Goal: Information Seeking & Learning: Learn about a topic

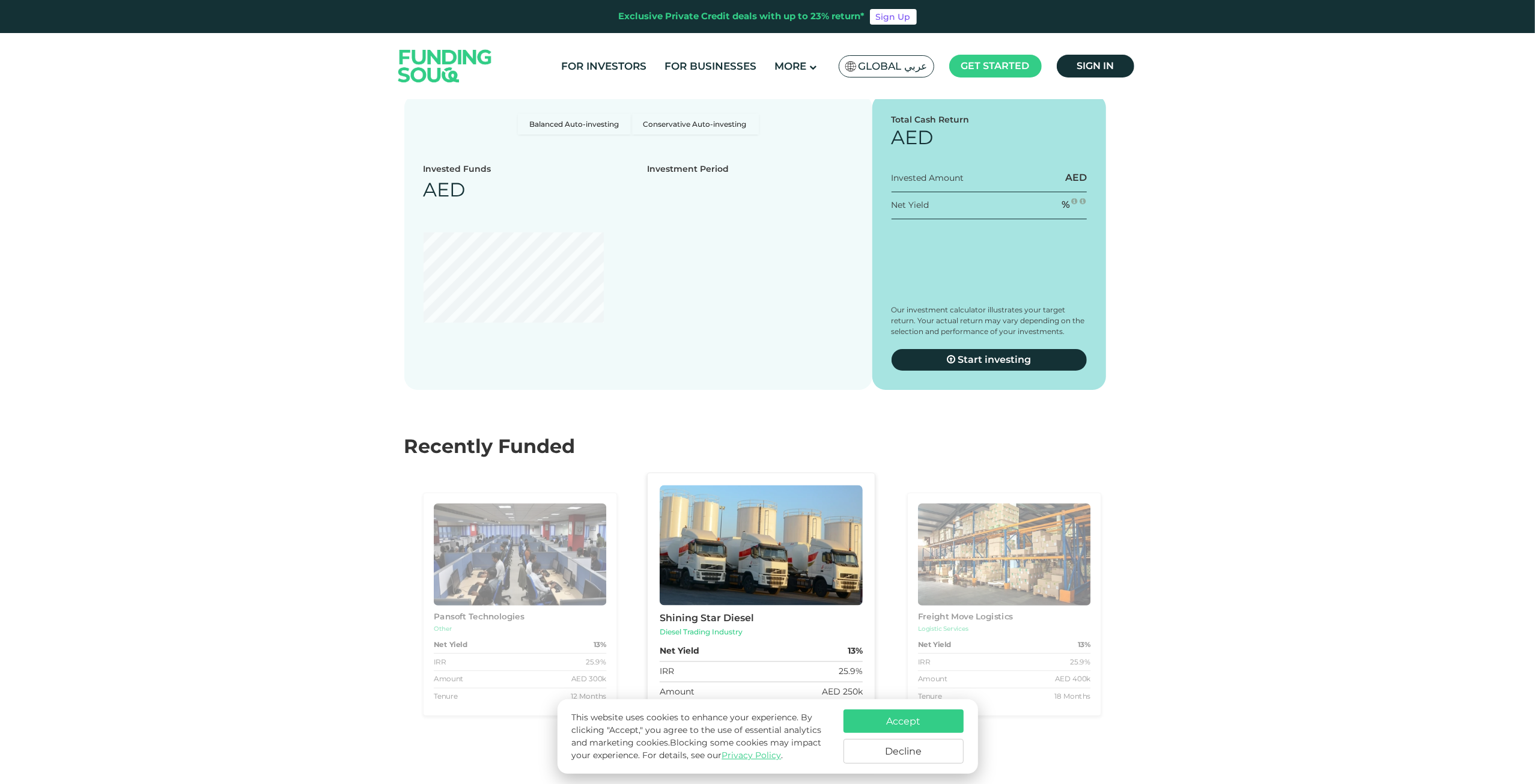
scroll to position [1862, 0]
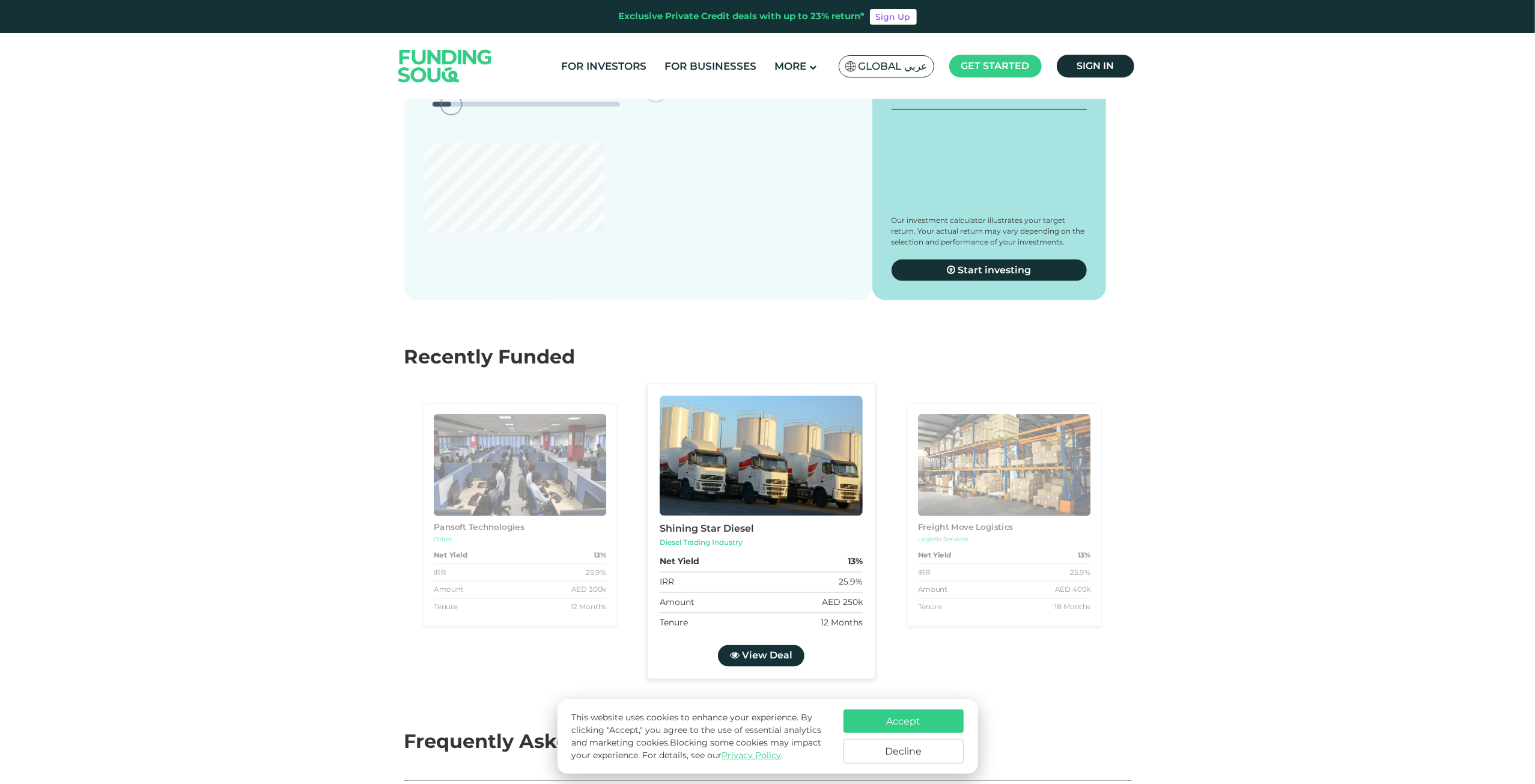
type tc-range-slider "4"
click at [456, 115] on div "amount slider" at bounding box center [457, 105] width 21 height 21
type tc-range-slider "10000"
type tc-range-slider "40000"
drag, startPoint x: 451, startPoint y: 480, endPoint x: 440, endPoint y: 476, distance: 11.7
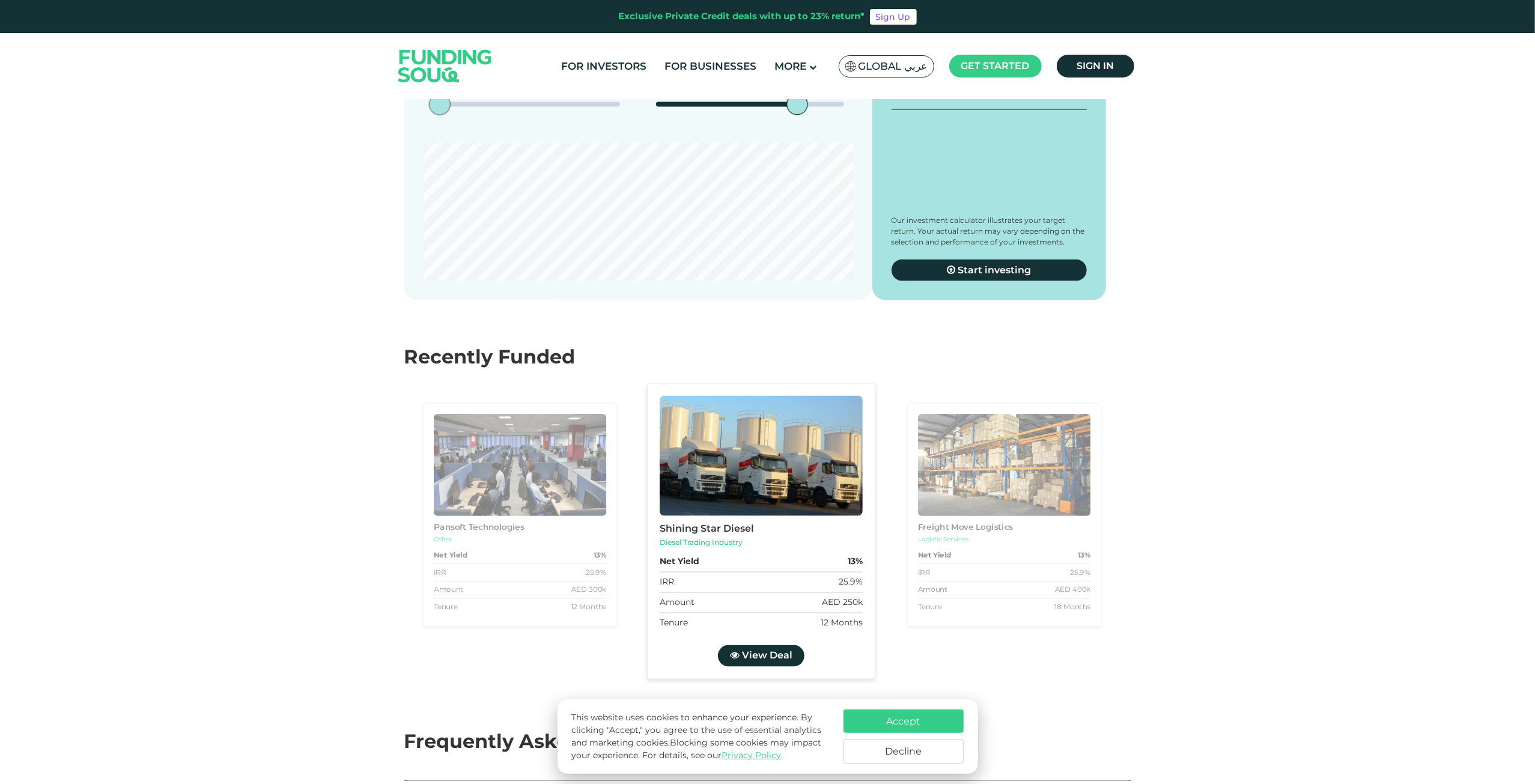
click at [440, 115] on div "amount slider" at bounding box center [440, 105] width 21 height 21
click at [660, 25] on label "Conservative Auto-investing" at bounding box center [695, 15] width 127 height 21
click at [526, 12] on input "Conservative Auto-investing" at bounding box center [521, 8] width 8 height 8
radio input "true"
click at [577, 25] on label "Balanced Auto-investing" at bounding box center [574, 15] width 113 height 21
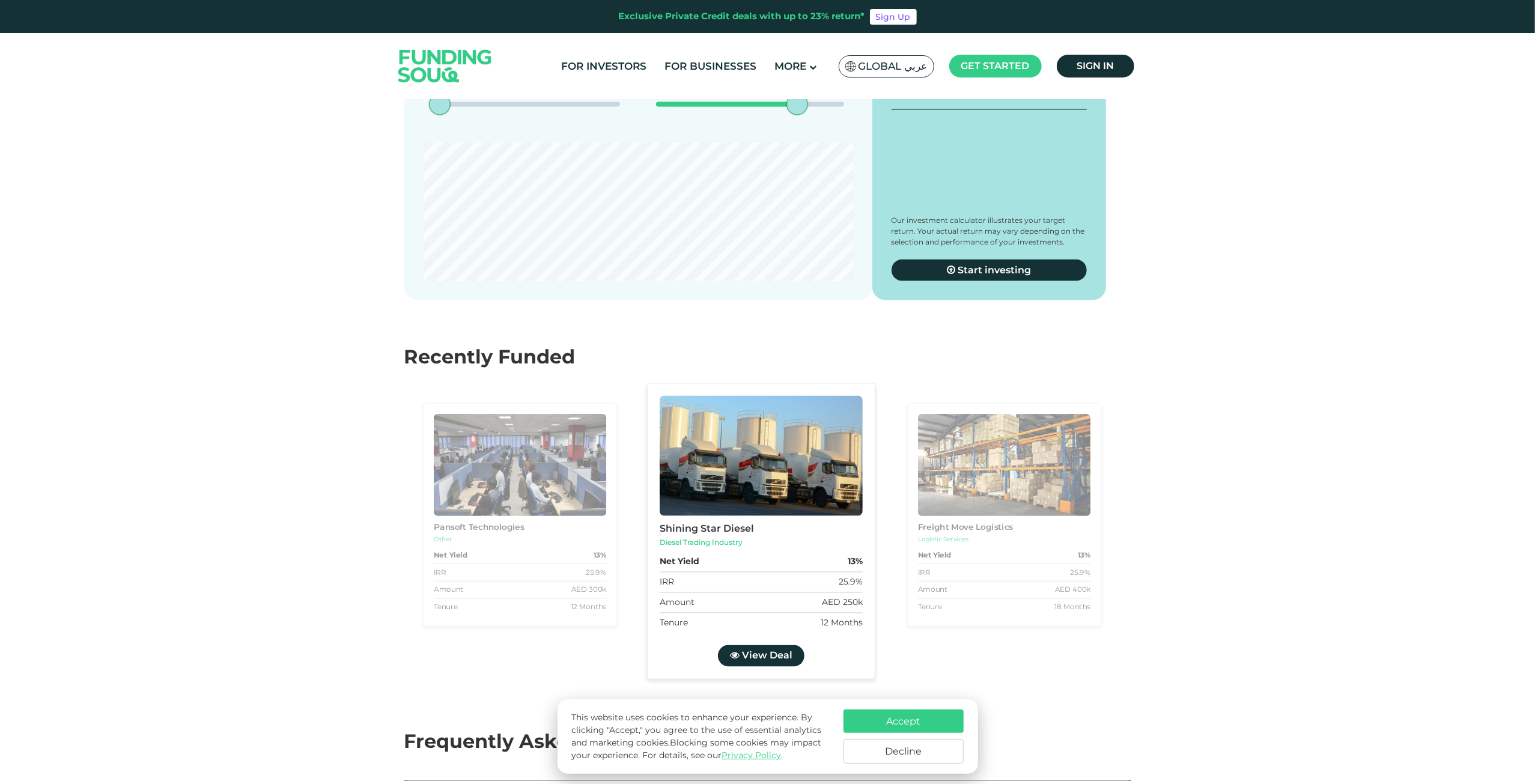
click at [526, 12] on input "Balanced Auto-investing" at bounding box center [521, 8] width 8 height 8
radio input "true"
click at [657, 25] on label "Conservative Auto-investing" at bounding box center [695, 15] width 127 height 21
click at [526, 12] on input "Conservative Auto-investing" at bounding box center [521, 8] width 8 height 8
radio input "true"
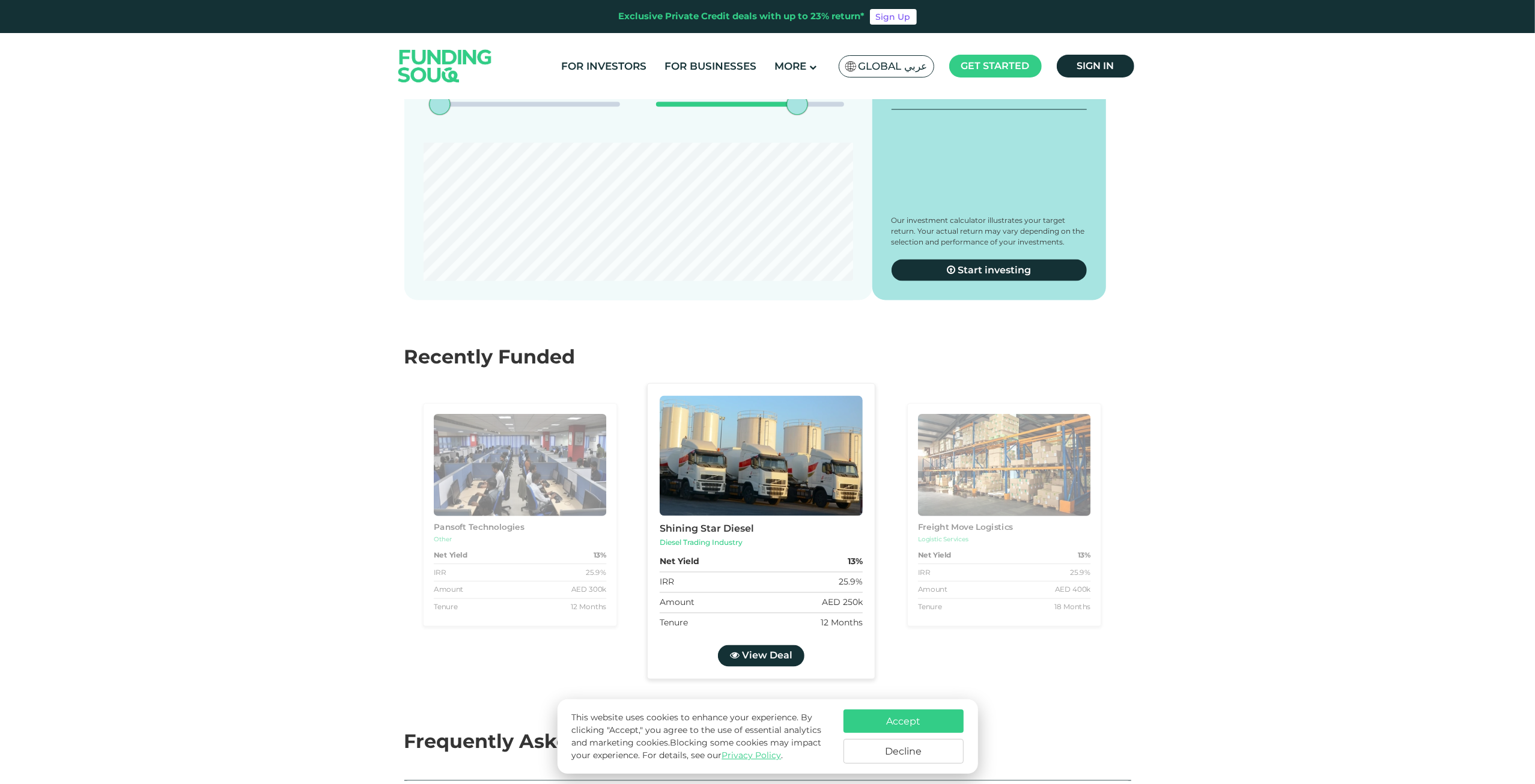
click at [586, 25] on label "Balanced Auto-investing" at bounding box center [574, 15] width 113 height 21
click at [526, 12] on input "Balanced Auto-investing" at bounding box center [521, 8] width 8 height 8
radio input "true"
drag, startPoint x: 788, startPoint y: 485, endPoint x: 721, endPoint y: 483, distance: 67.0
click at [721, 115] on div "date slider" at bounding box center [713, 105] width 21 height 21
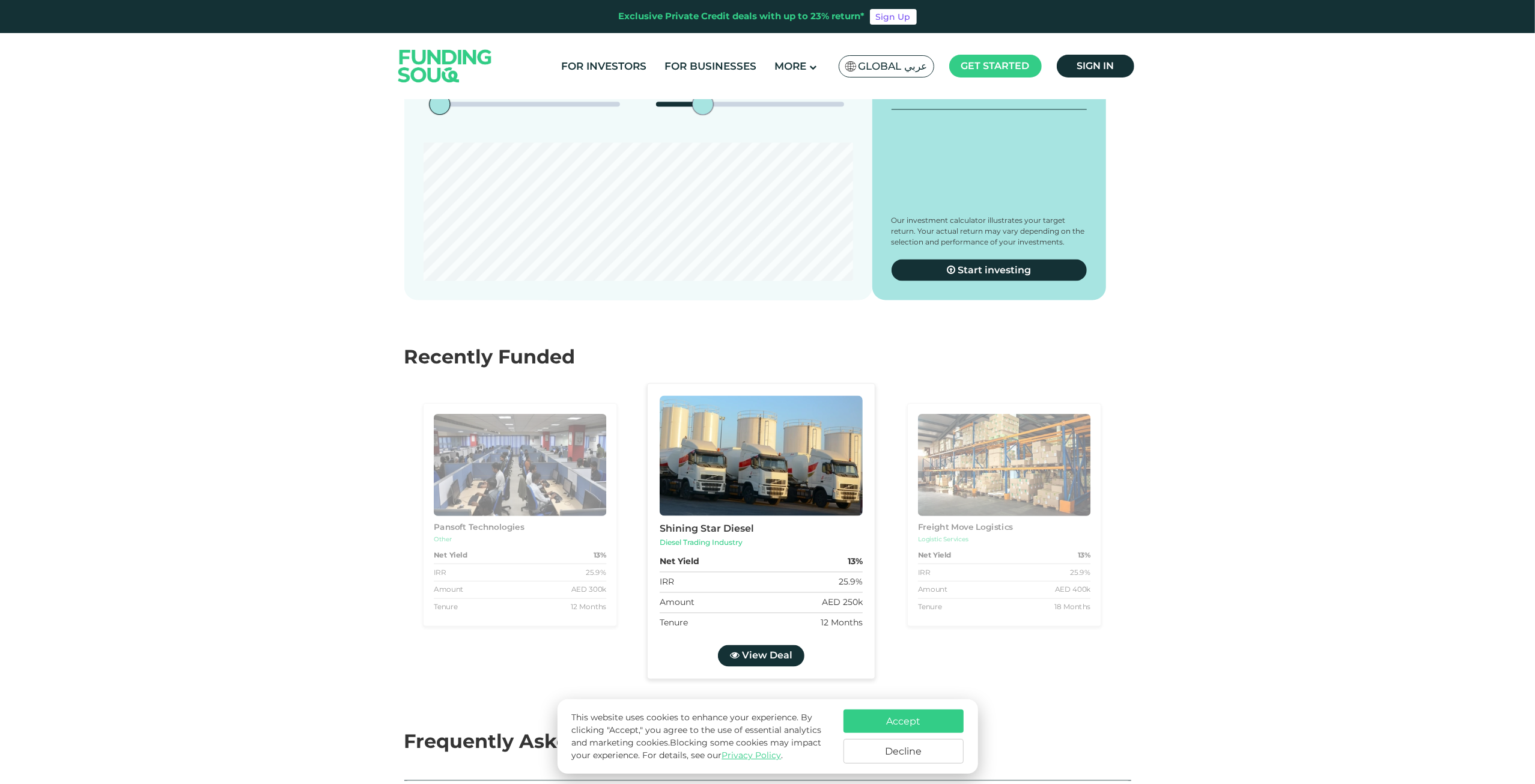
type tc-range-slider "5"
click at [269, 301] on section "Balanced Auto-investing Conservative Auto-investing Invested Funds AED 40,000 I…" at bounding box center [768, 130] width 1535 height 340
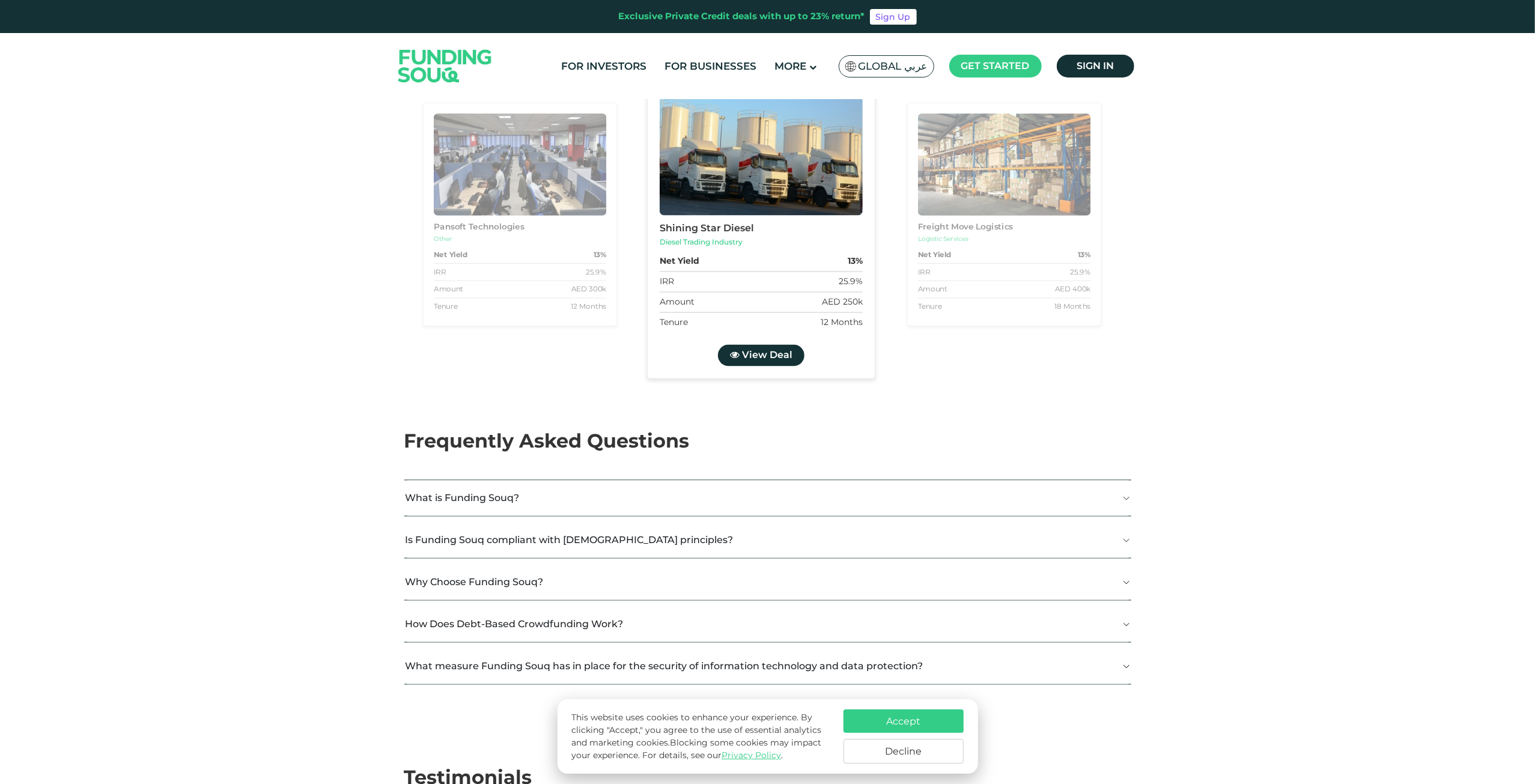
click at [912, 719] on button "Accept" at bounding box center [903, 721] width 120 height 23
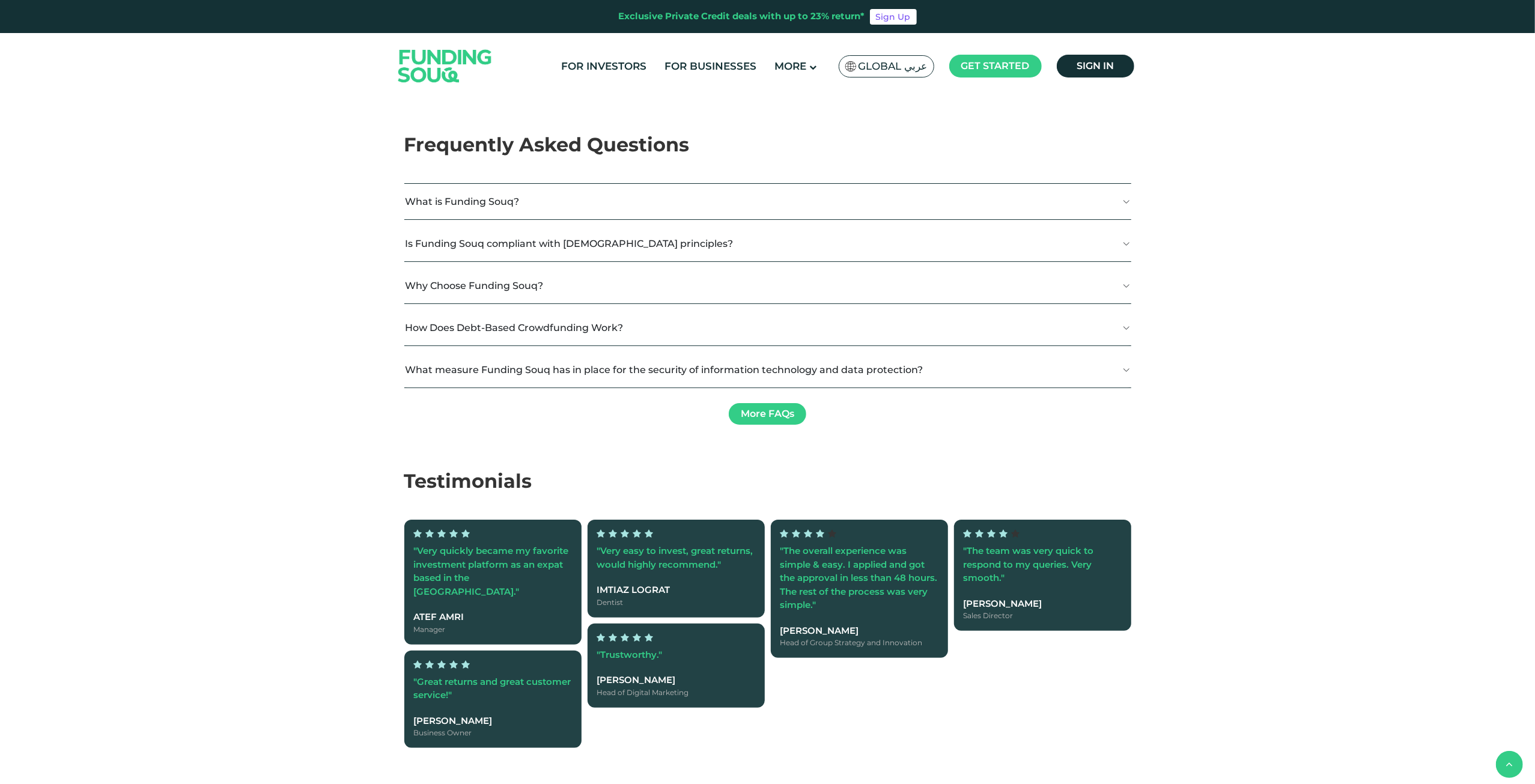
scroll to position [2583, 0]
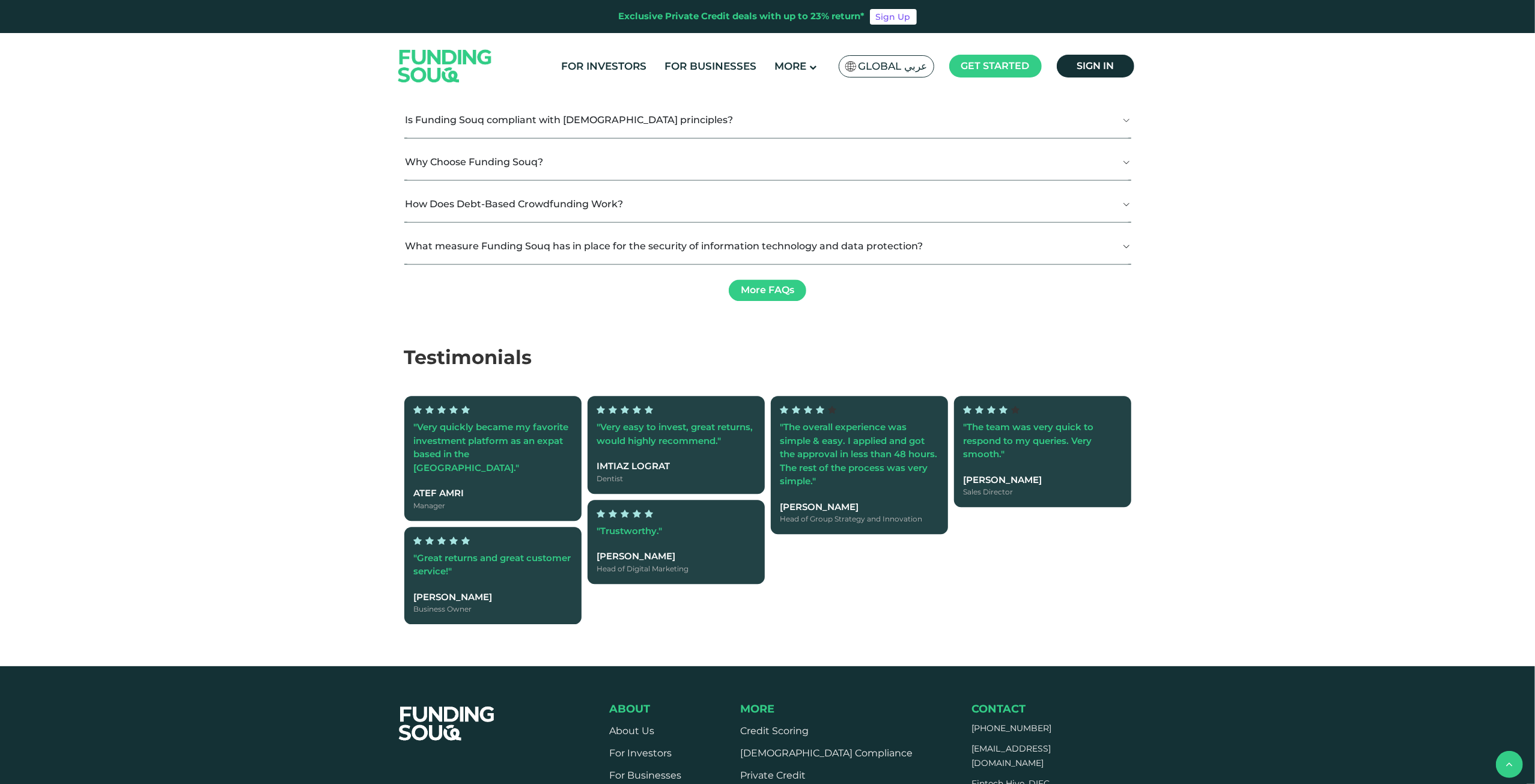
click at [461, 95] on button "What is Funding Souq?" at bounding box center [768, 78] width 727 height 35
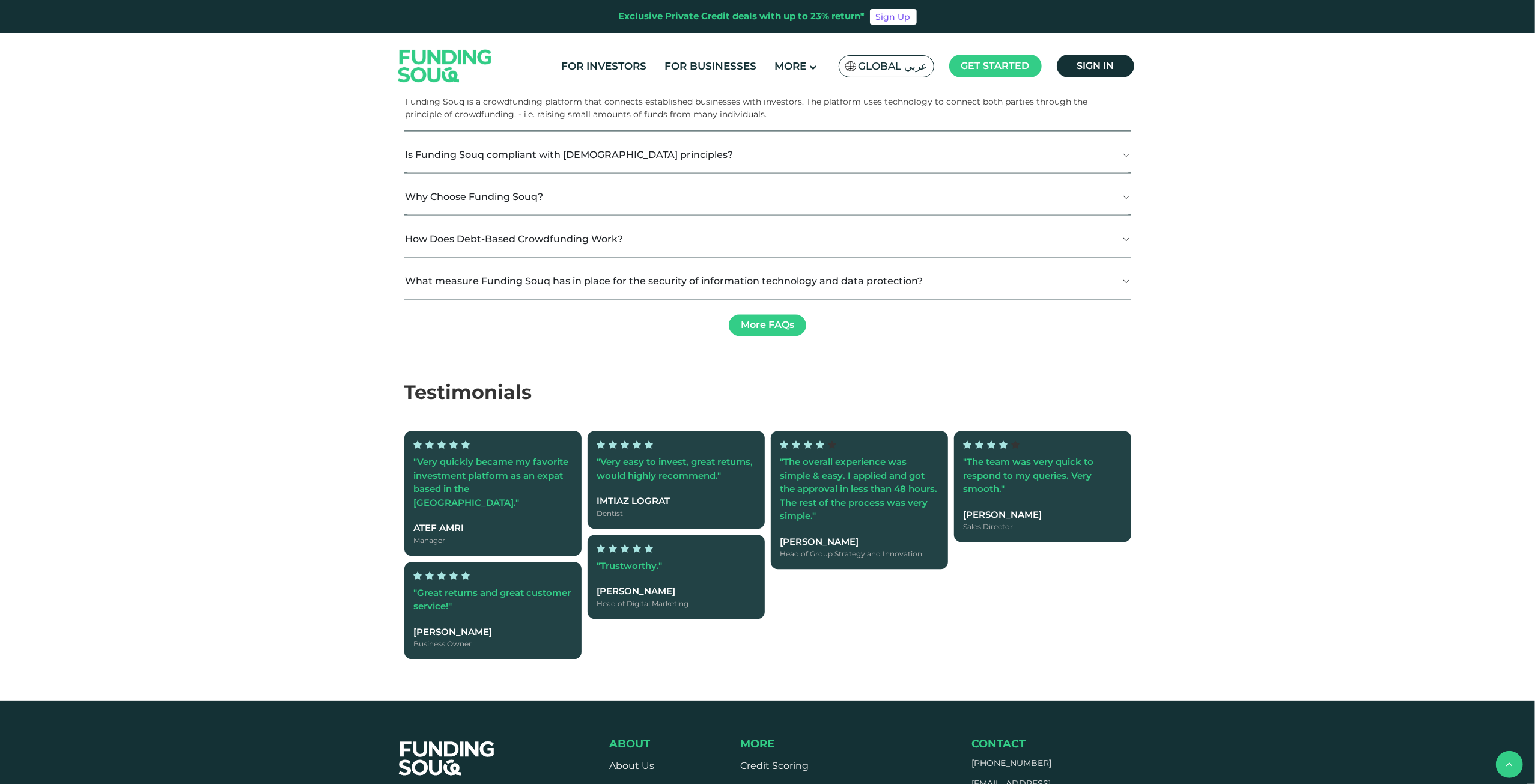
click at [462, 173] on button "Is Funding Souq compliant with [DEMOGRAPHIC_DATA] principles?" at bounding box center [768, 155] width 727 height 35
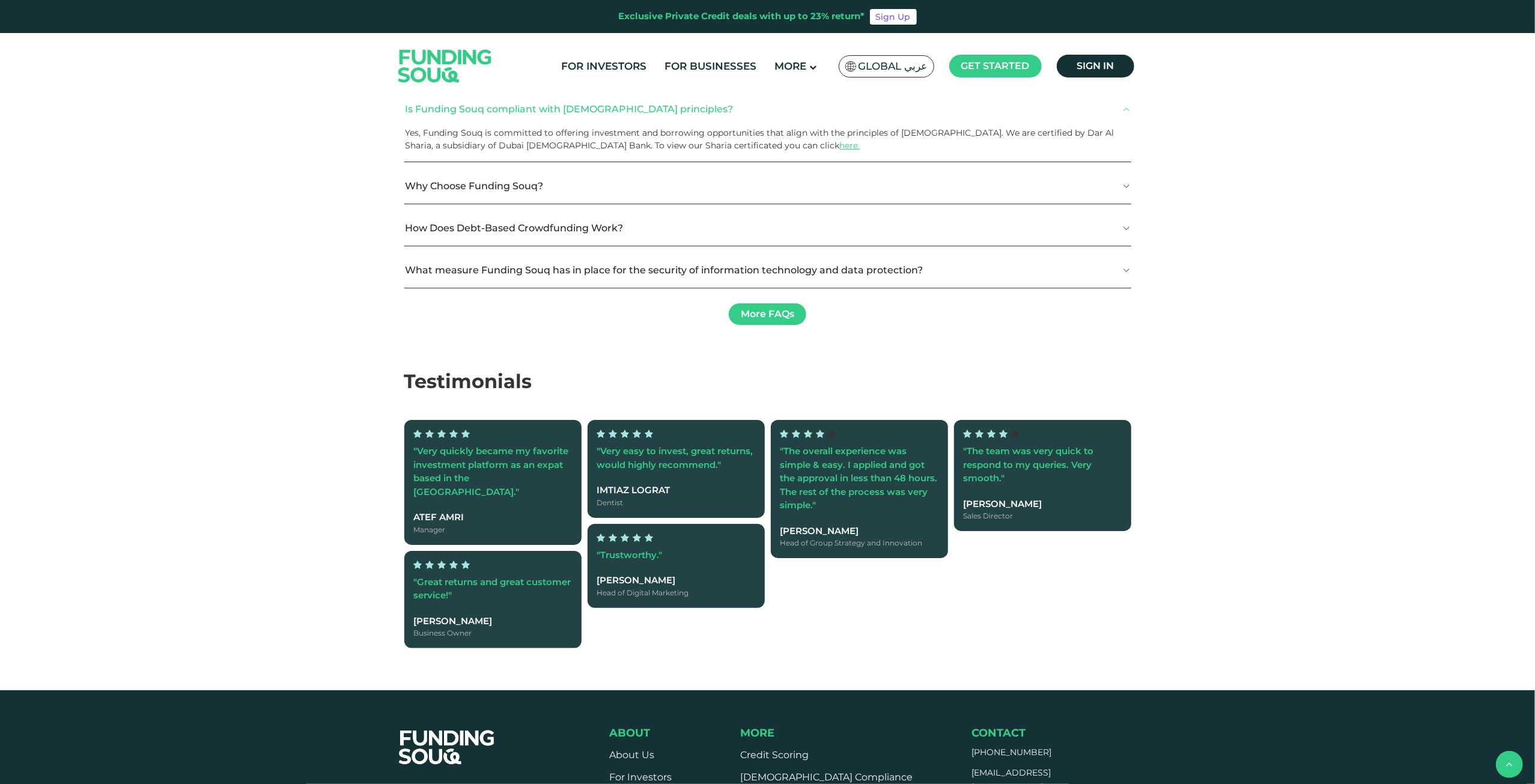
scroll to position [2643, 0]
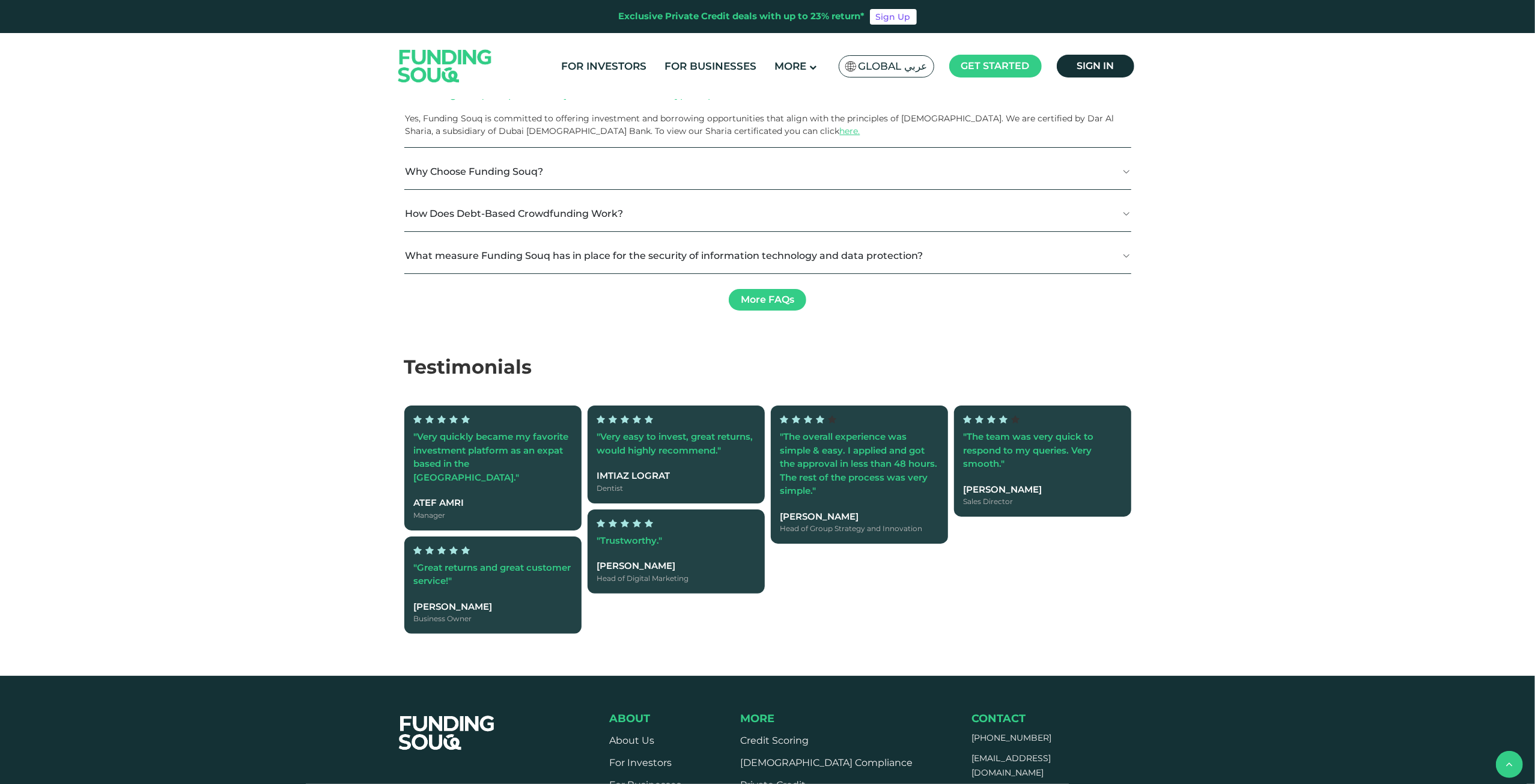
click at [471, 189] on button "Why Choose Funding Souq?" at bounding box center [768, 171] width 727 height 35
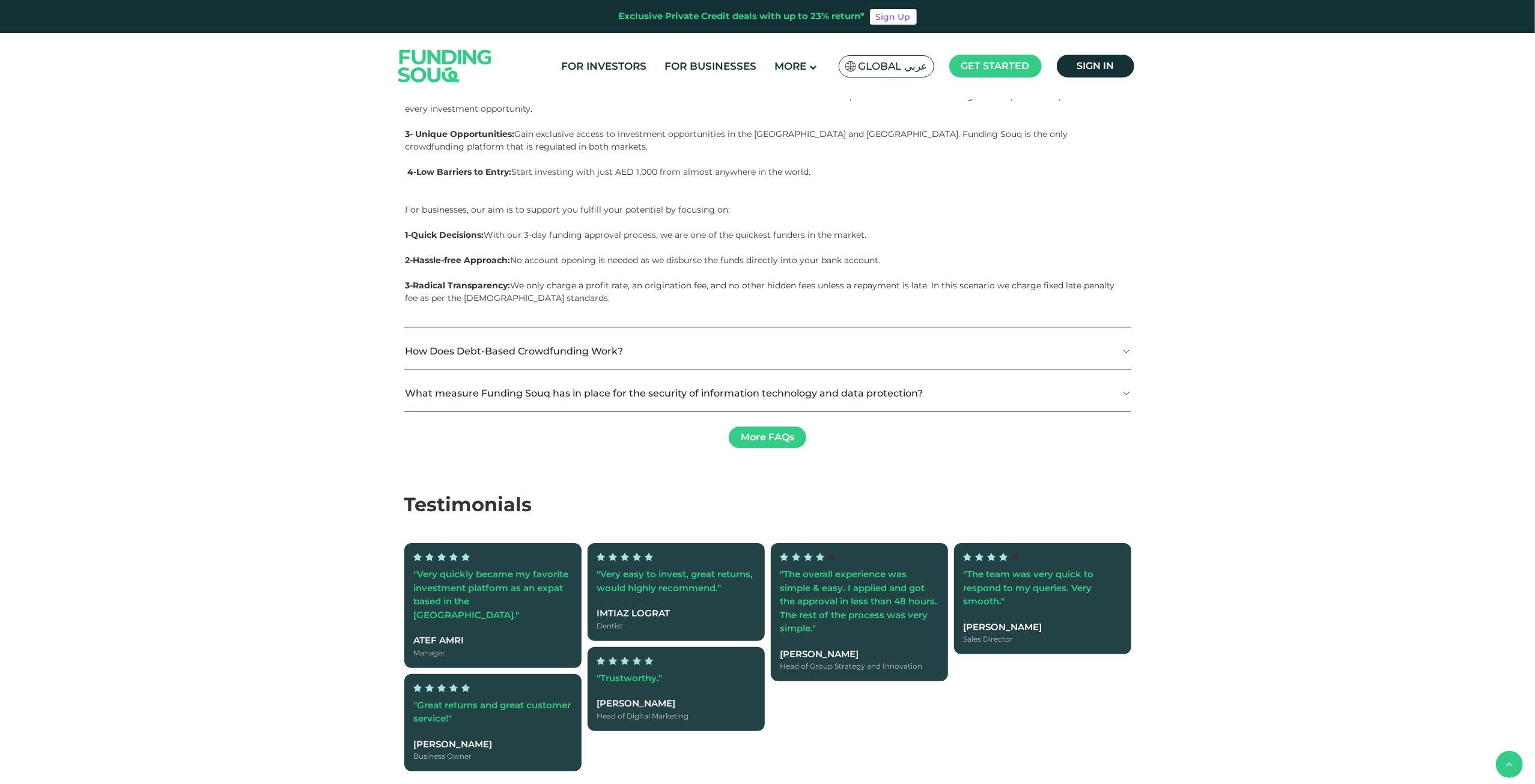
scroll to position [3003, 0]
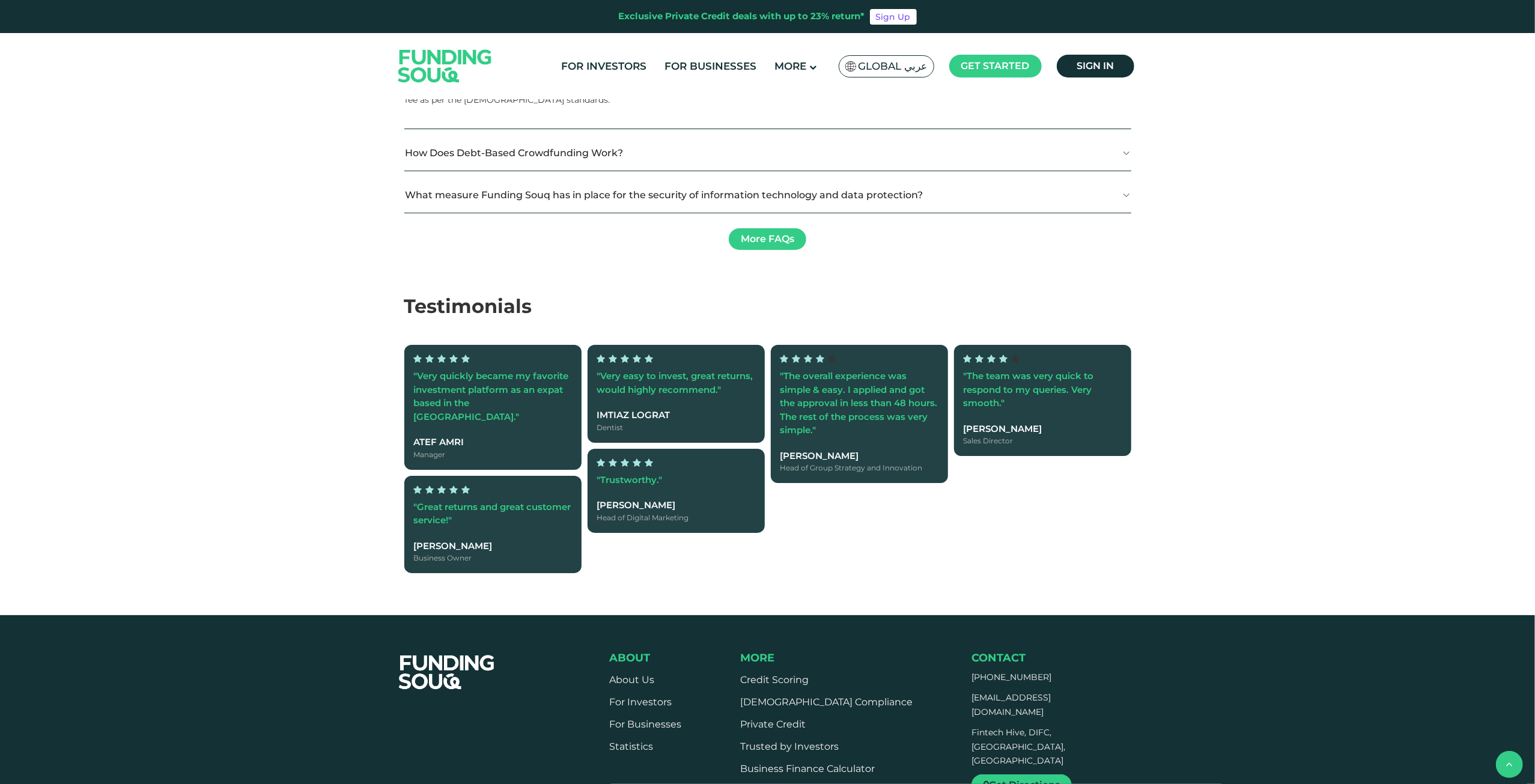
click at [454, 171] on button "How Does Debt-Based Crowdfunding Work?" at bounding box center [768, 153] width 727 height 35
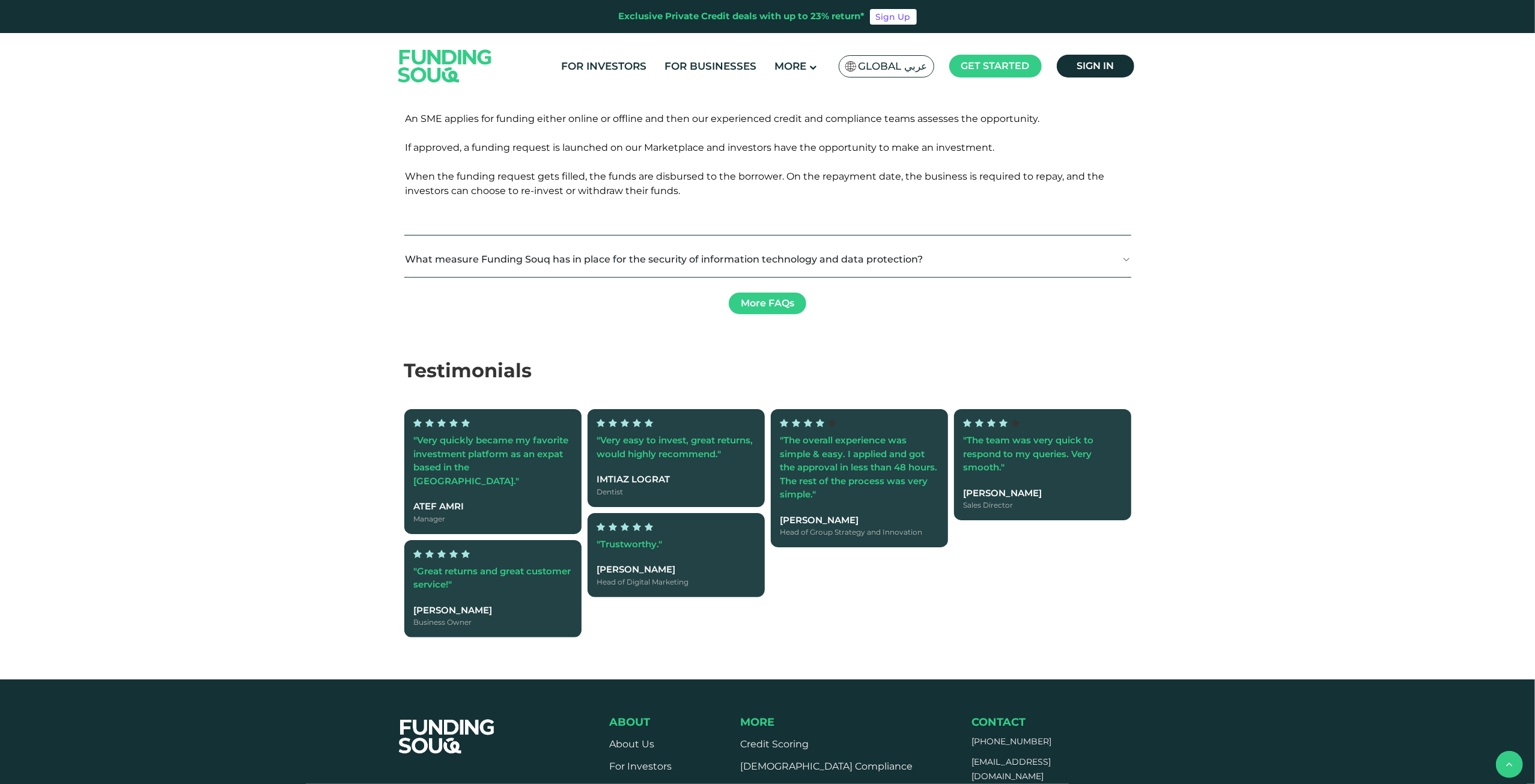
scroll to position [3244, 0]
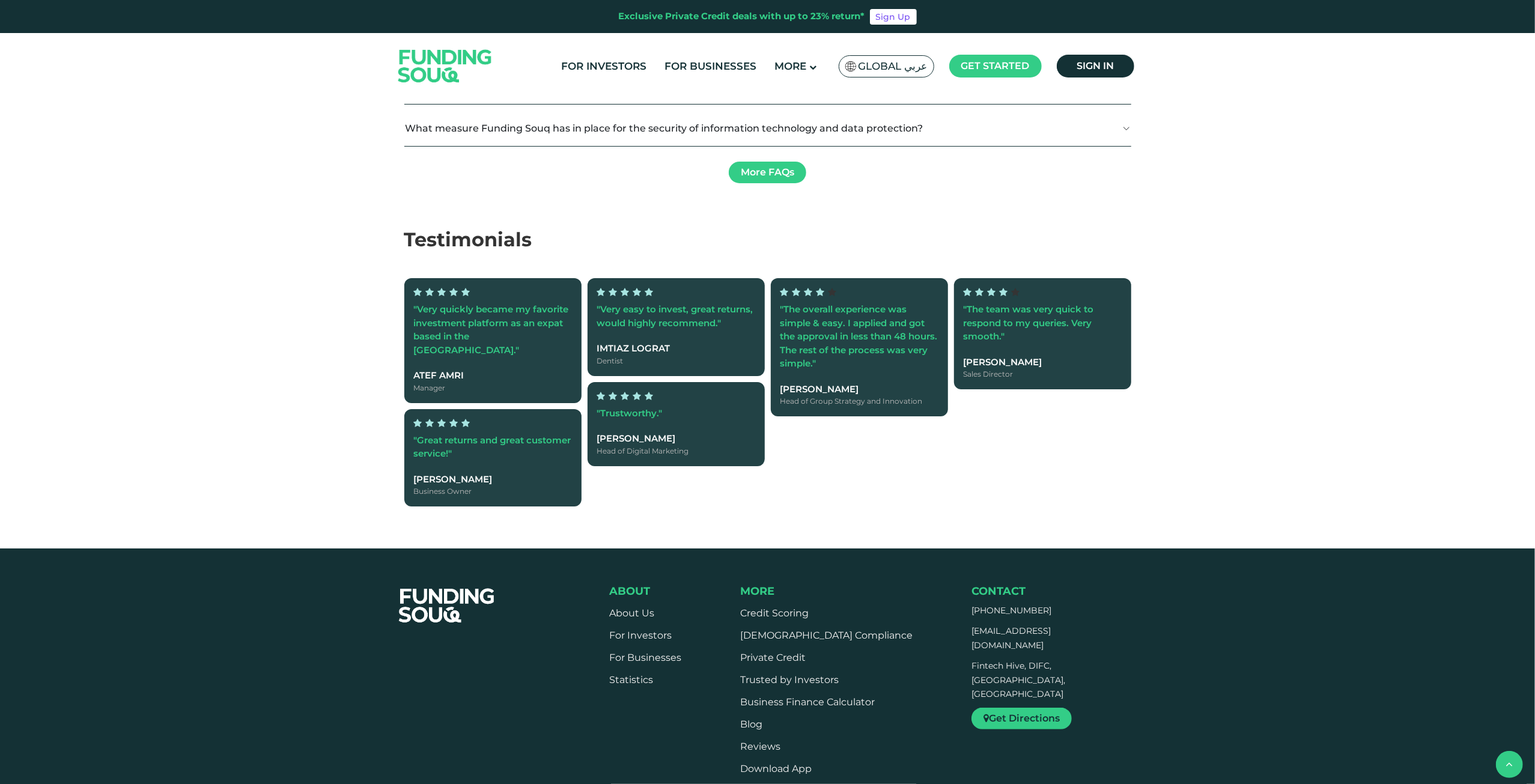
click at [454, 146] on button "What measure Funding Souq has in place for the security of information technolo…" at bounding box center [768, 129] width 727 height 35
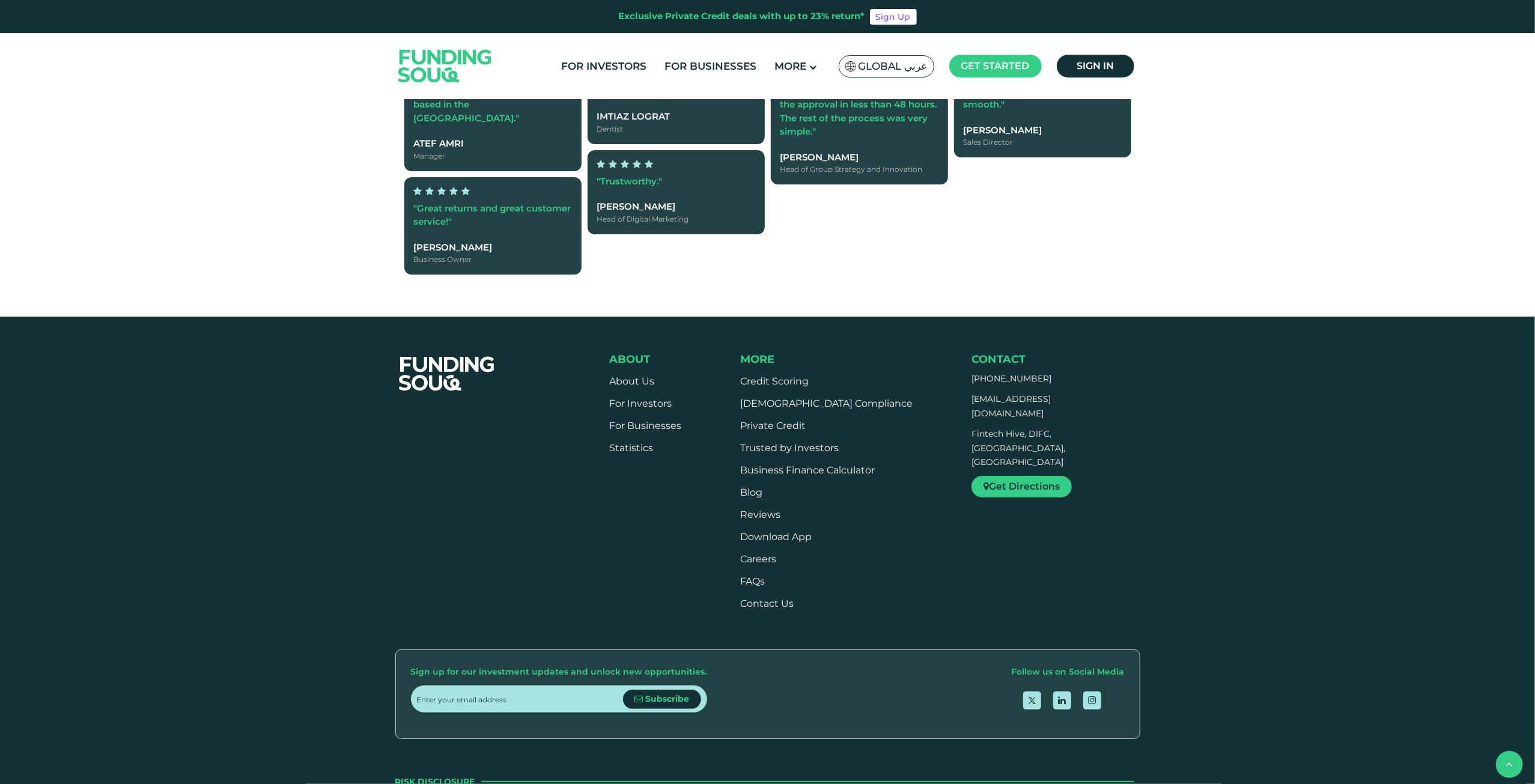
scroll to position [3484, 0]
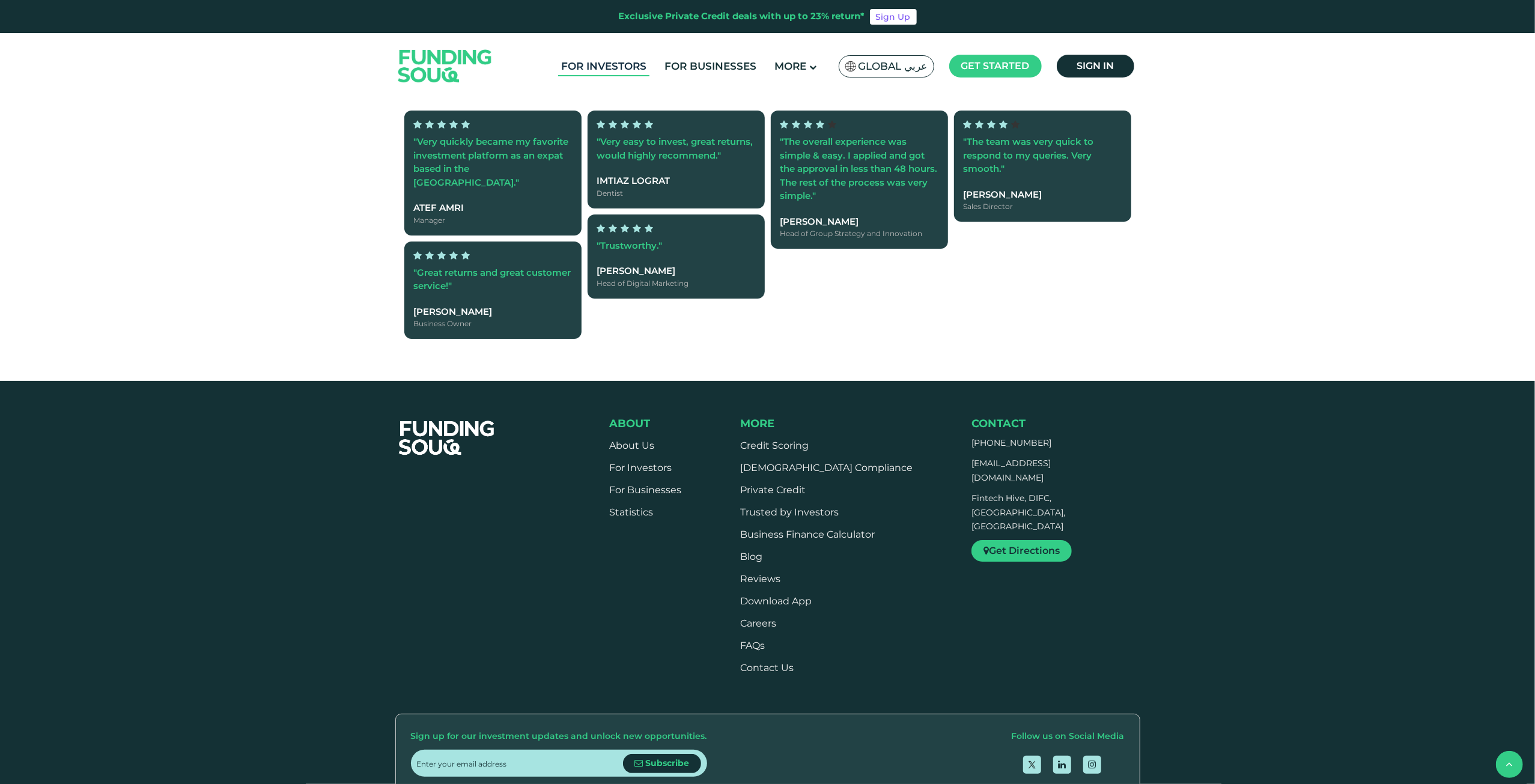
click at [631, 61] on link "For Investors" at bounding box center [603, 66] width 91 height 20
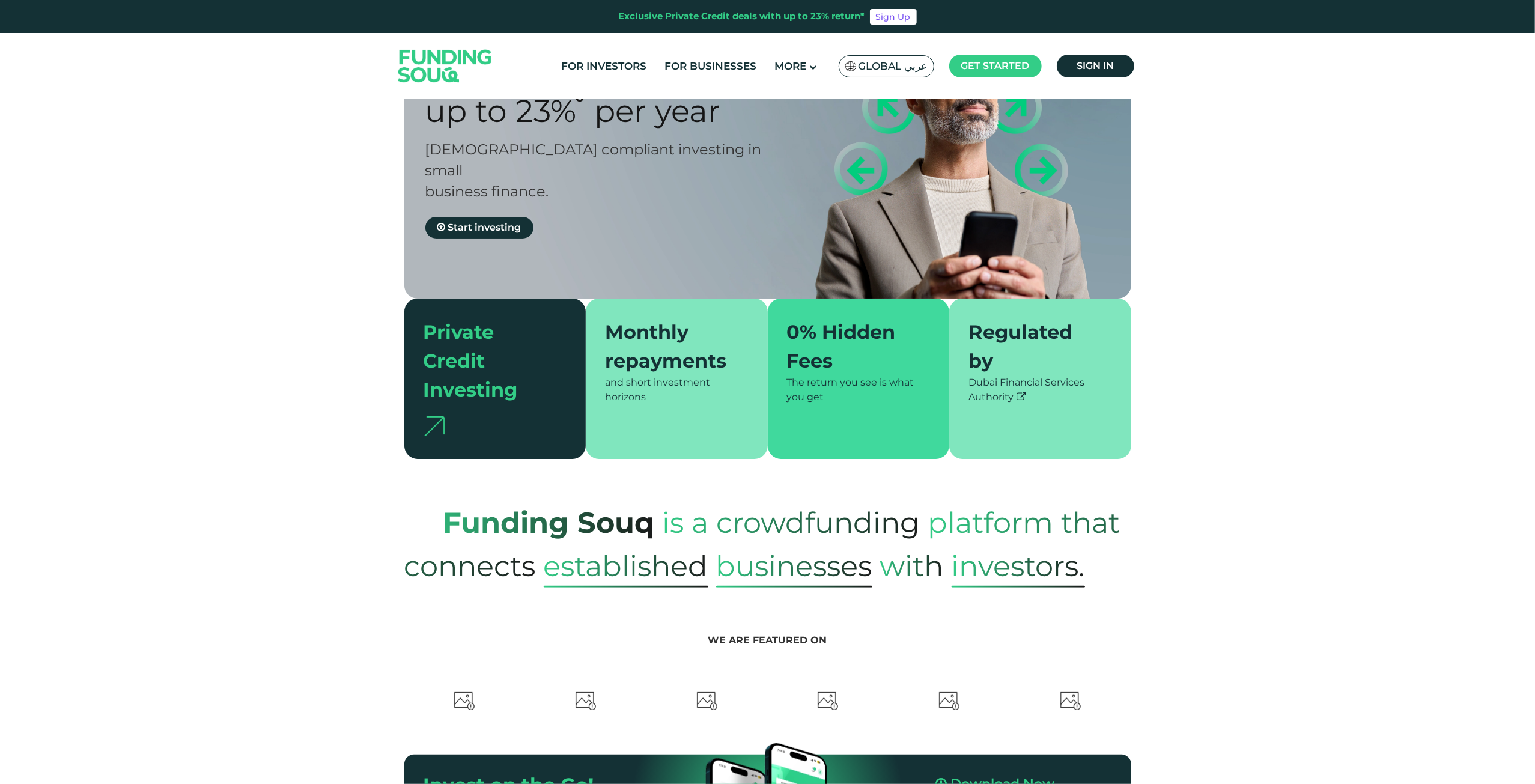
type tc-range-slider "4"
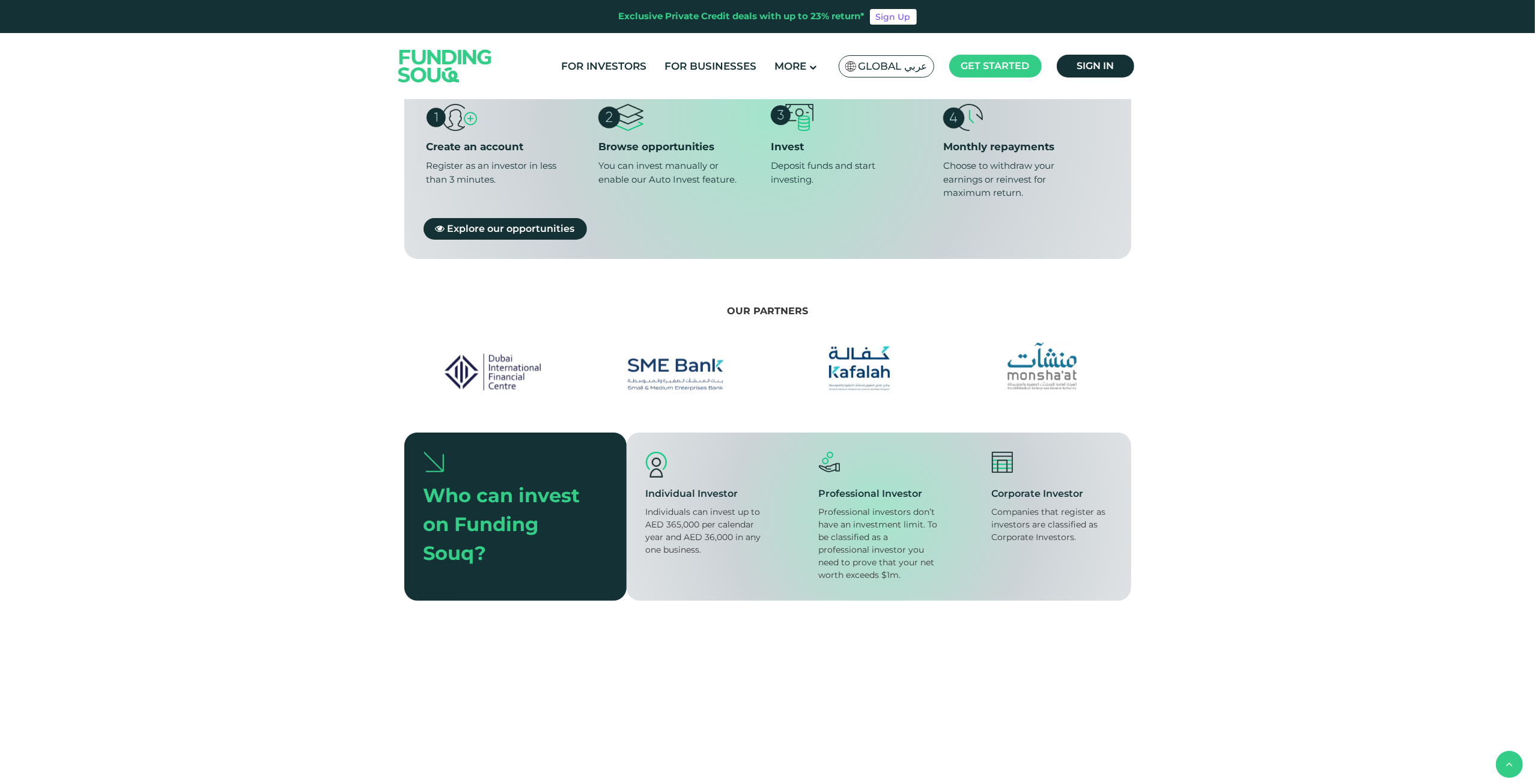
scroll to position [1081, 0]
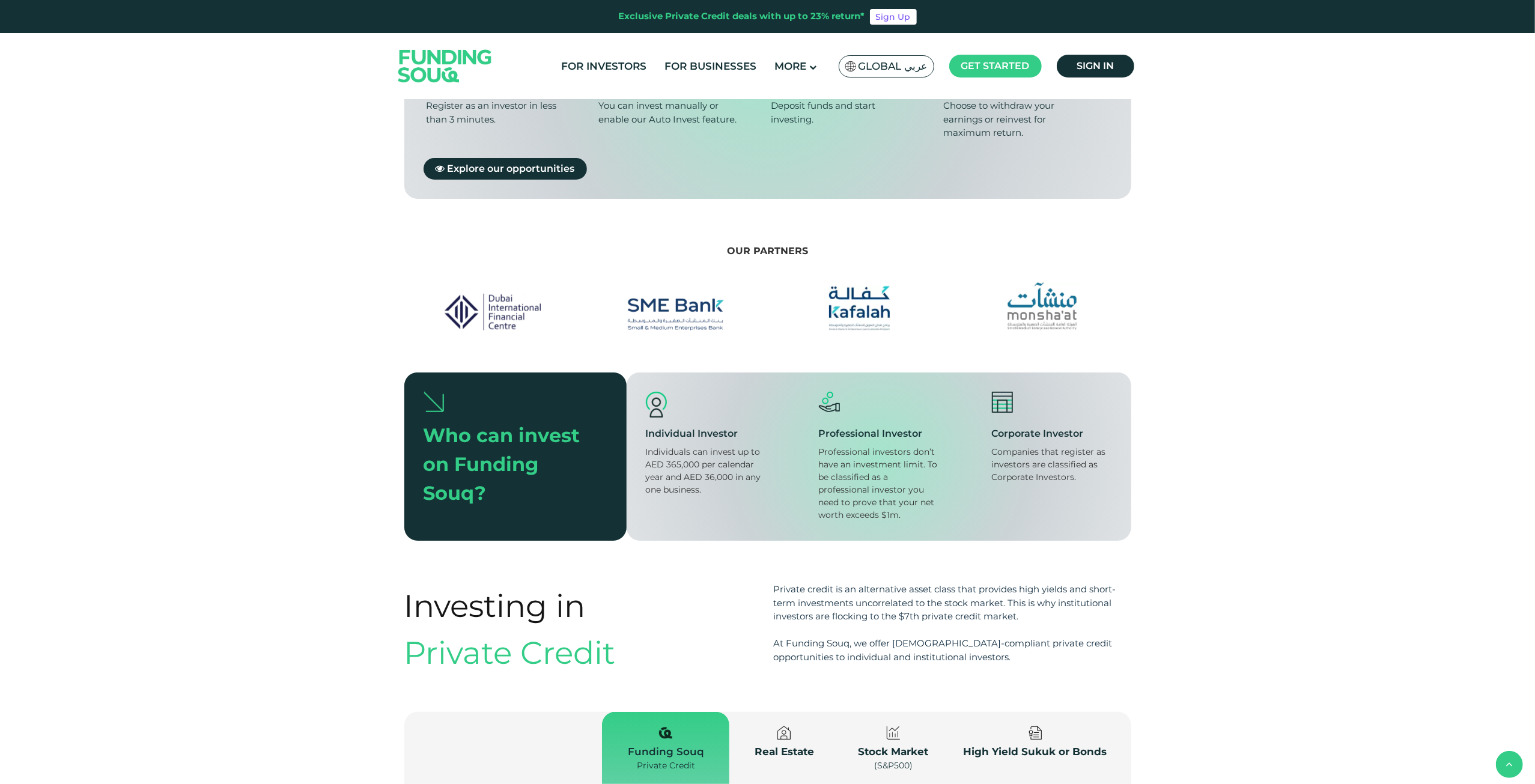
click at [693, 451] on div "Individuals can invest up to AED 365,000 per calendar year and AED 36,000 in an…" at bounding box center [706, 471] width 120 height 50
click at [687, 460] on div "Individuals can invest up to AED 365,000 per calendar year and AED 36,000 in an…" at bounding box center [706, 471] width 120 height 50
drag, startPoint x: 821, startPoint y: 434, endPoint x: 902, endPoint y: 455, distance: 83.7
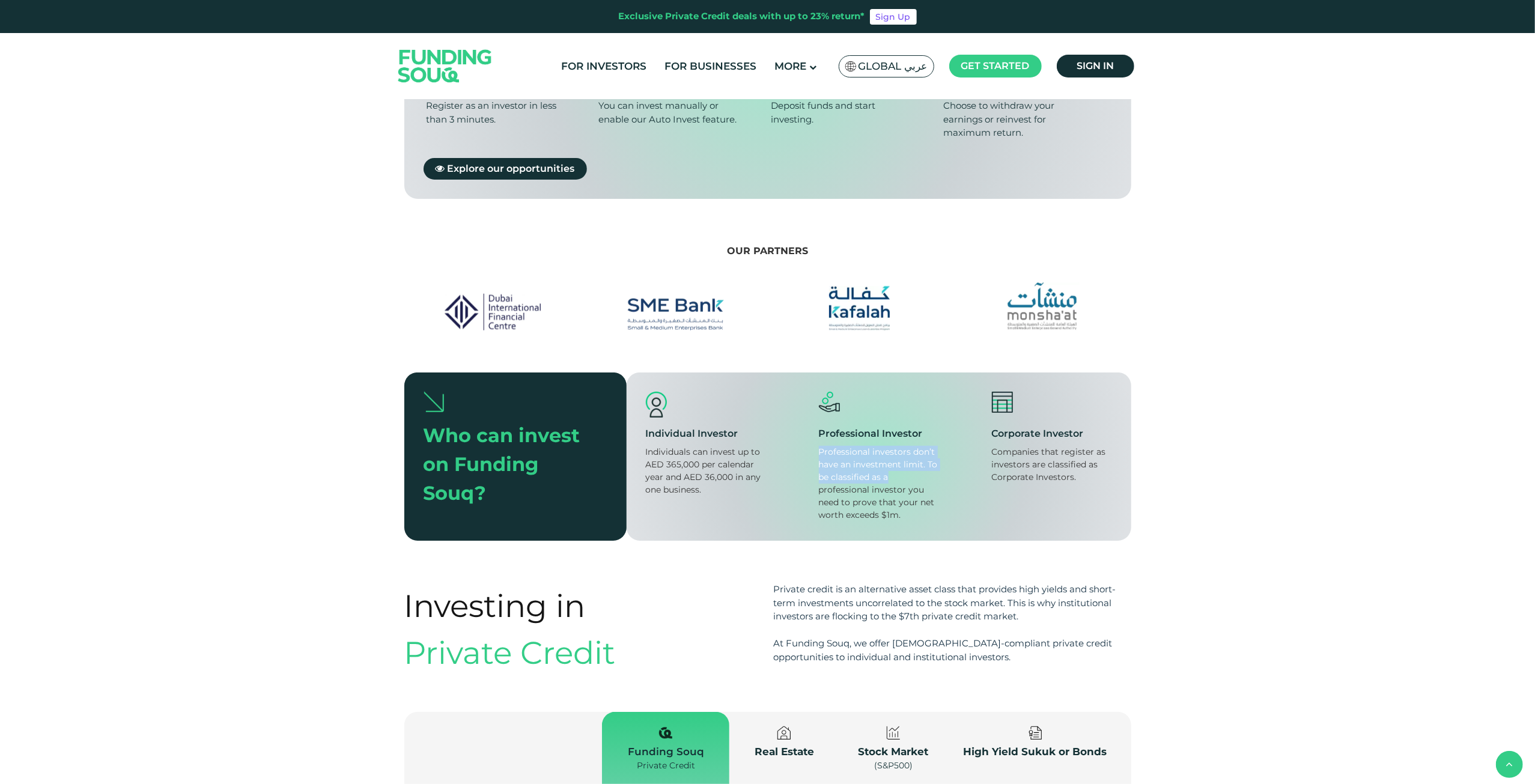
click at [902, 455] on div "Professional investors don’t have an investment limit. To be classified as a pr…" at bounding box center [879, 483] width 120 height 76
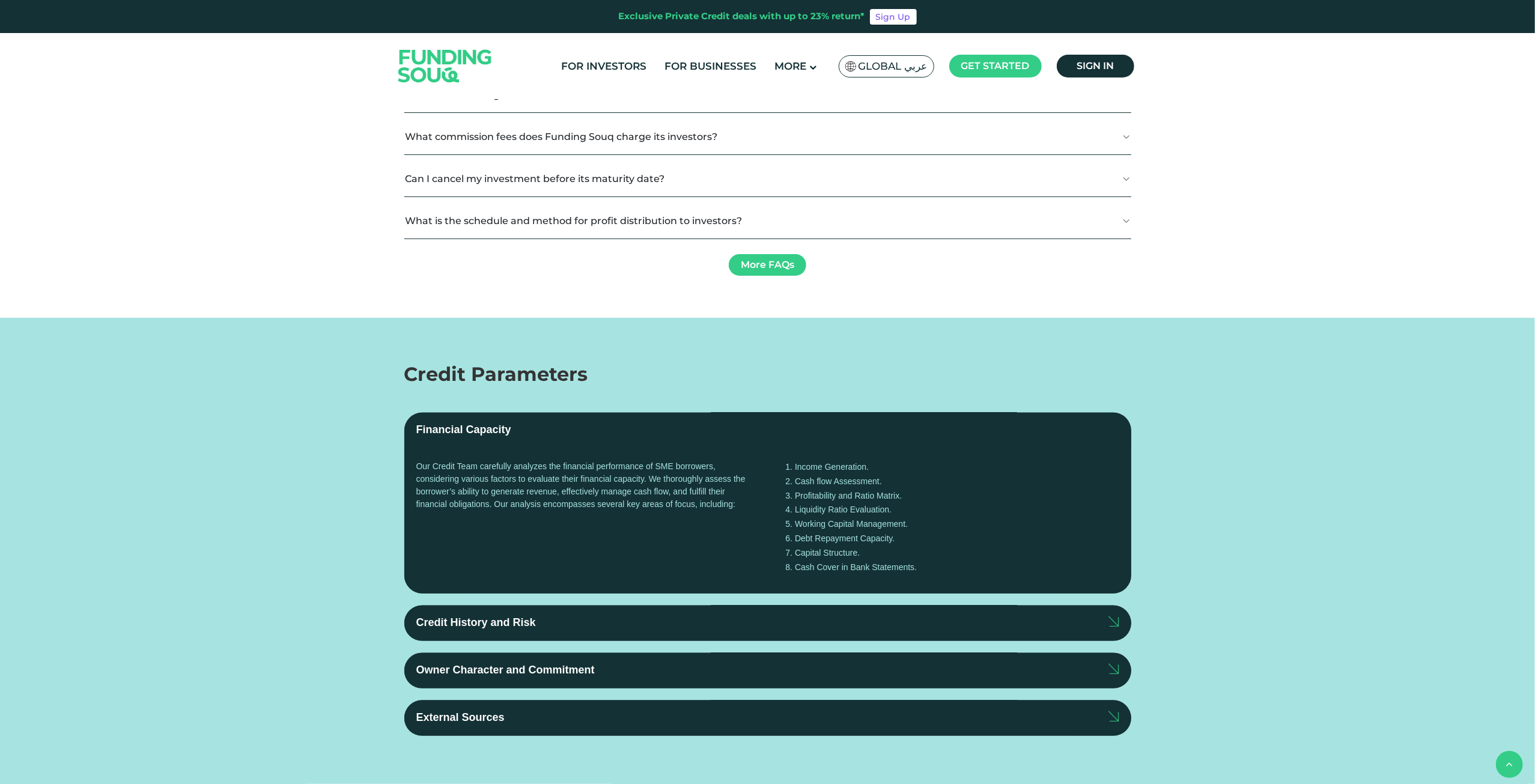
scroll to position [2222, 0]
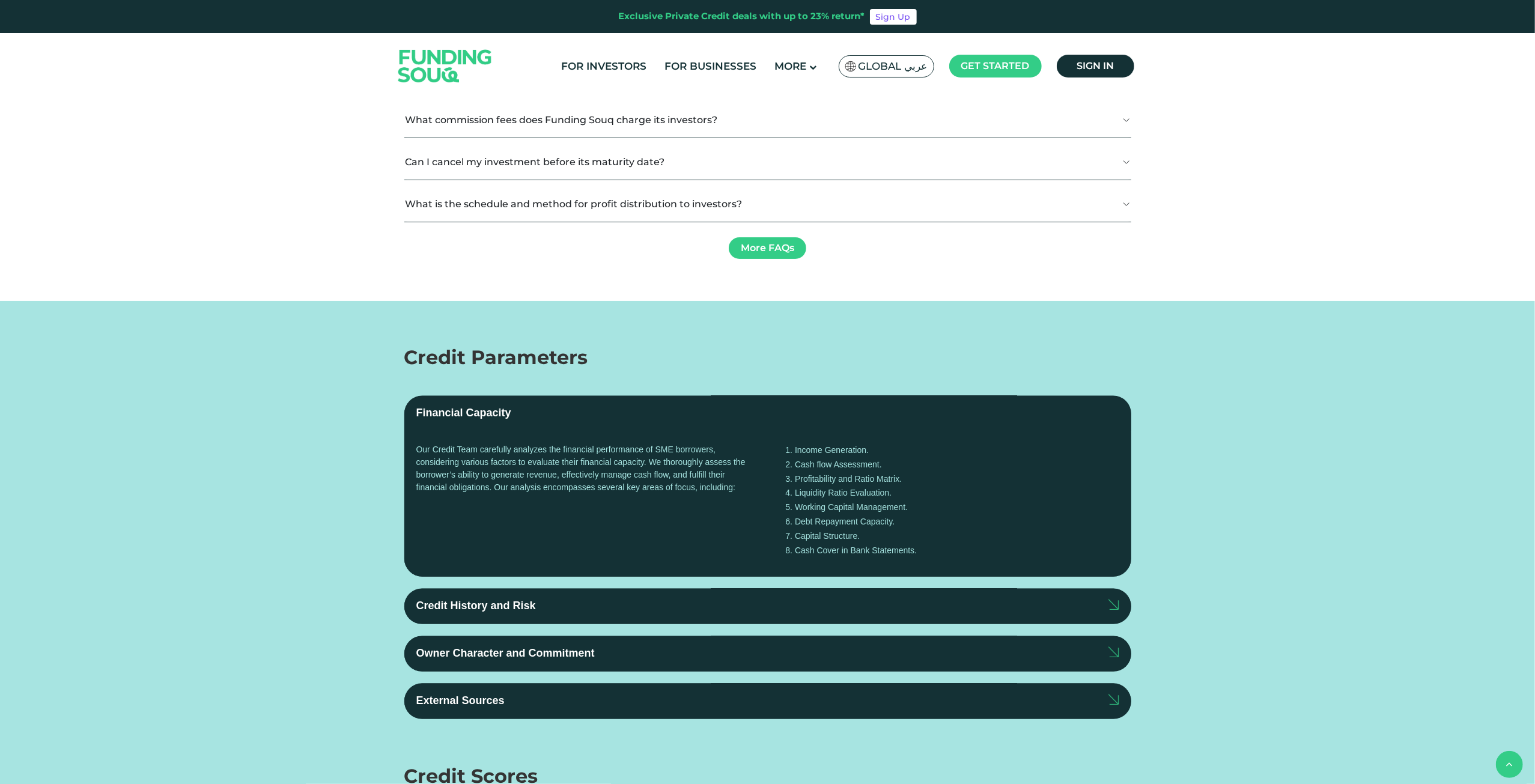
click at [648, 53] on button "What is Auto-Investing?" at bounding box center [768, 35] width 727 height 35
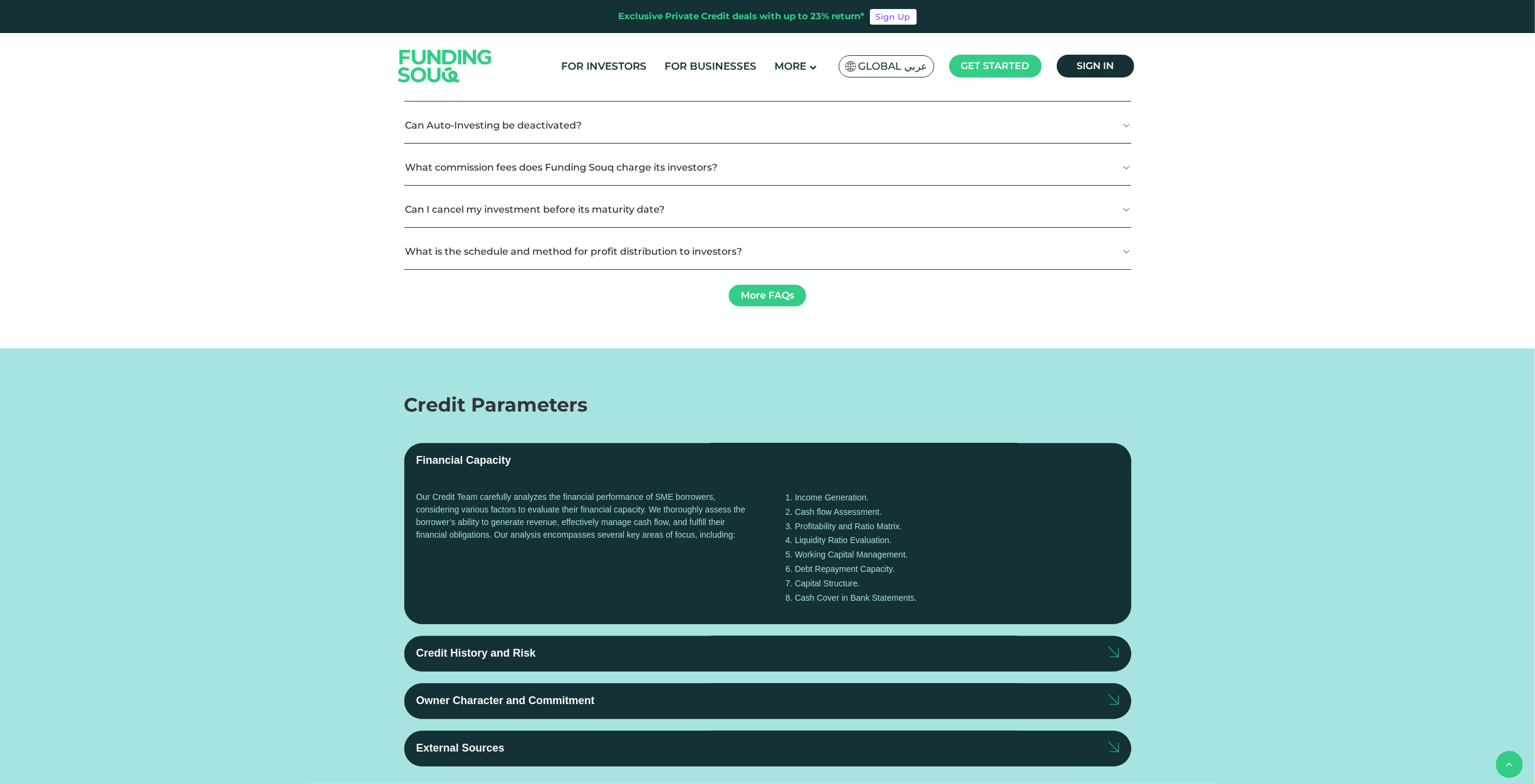
scroll to position [2283, 0]
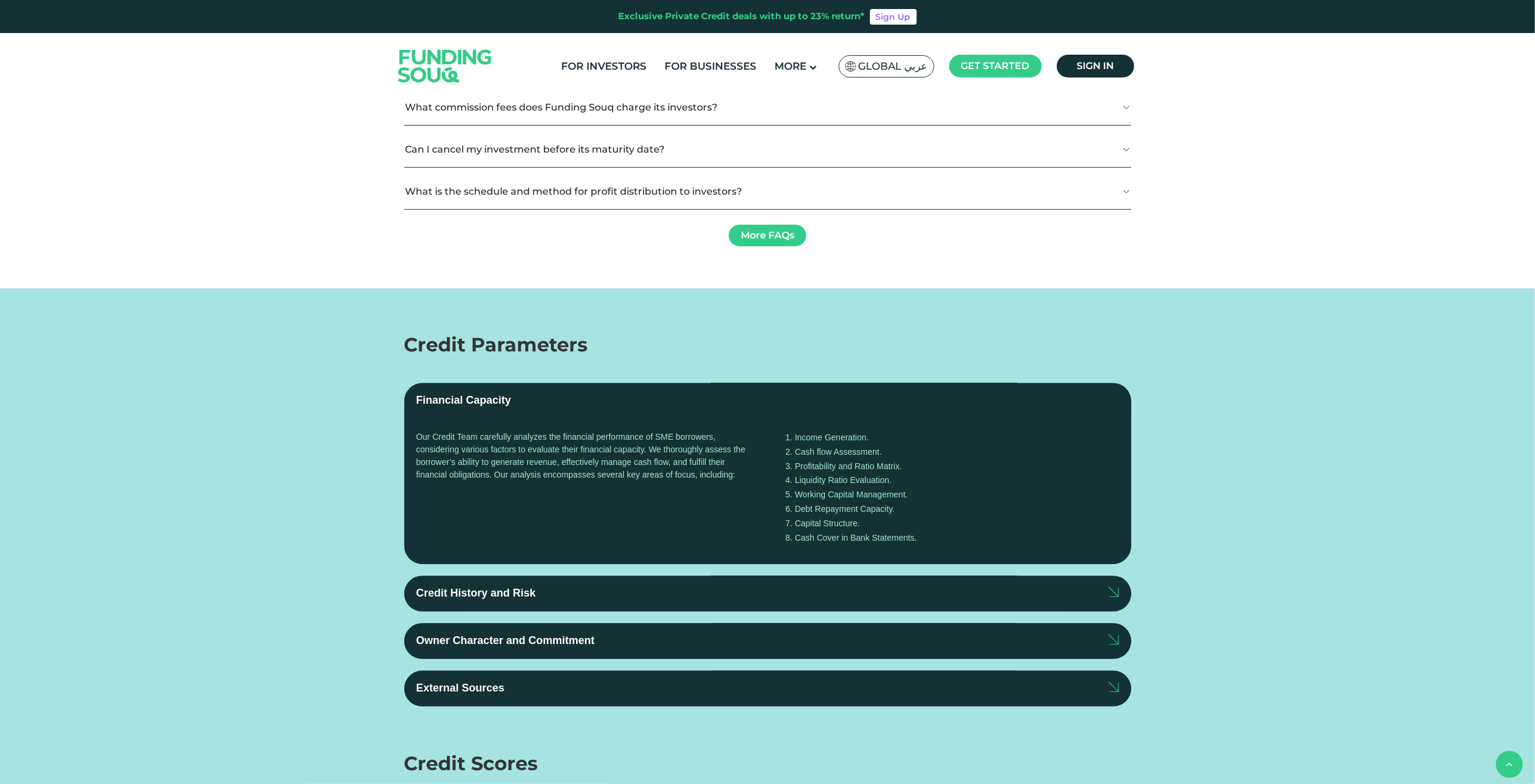
click at [607, 31] on p "Auto-Investing is a feature that allows you to invest your available funds in a…" at bounding box center [763, 12] width 716 height 38
click at [595, 31] on p "Auto-Investing is a feature that allows you to invest your available funds in a…" at bounding box center [763, 12] width 716 height 38
drag, startPoint x: 599, startPoint y: 632, endPoint x: 566, endPoint y: 621, distance: 34.8
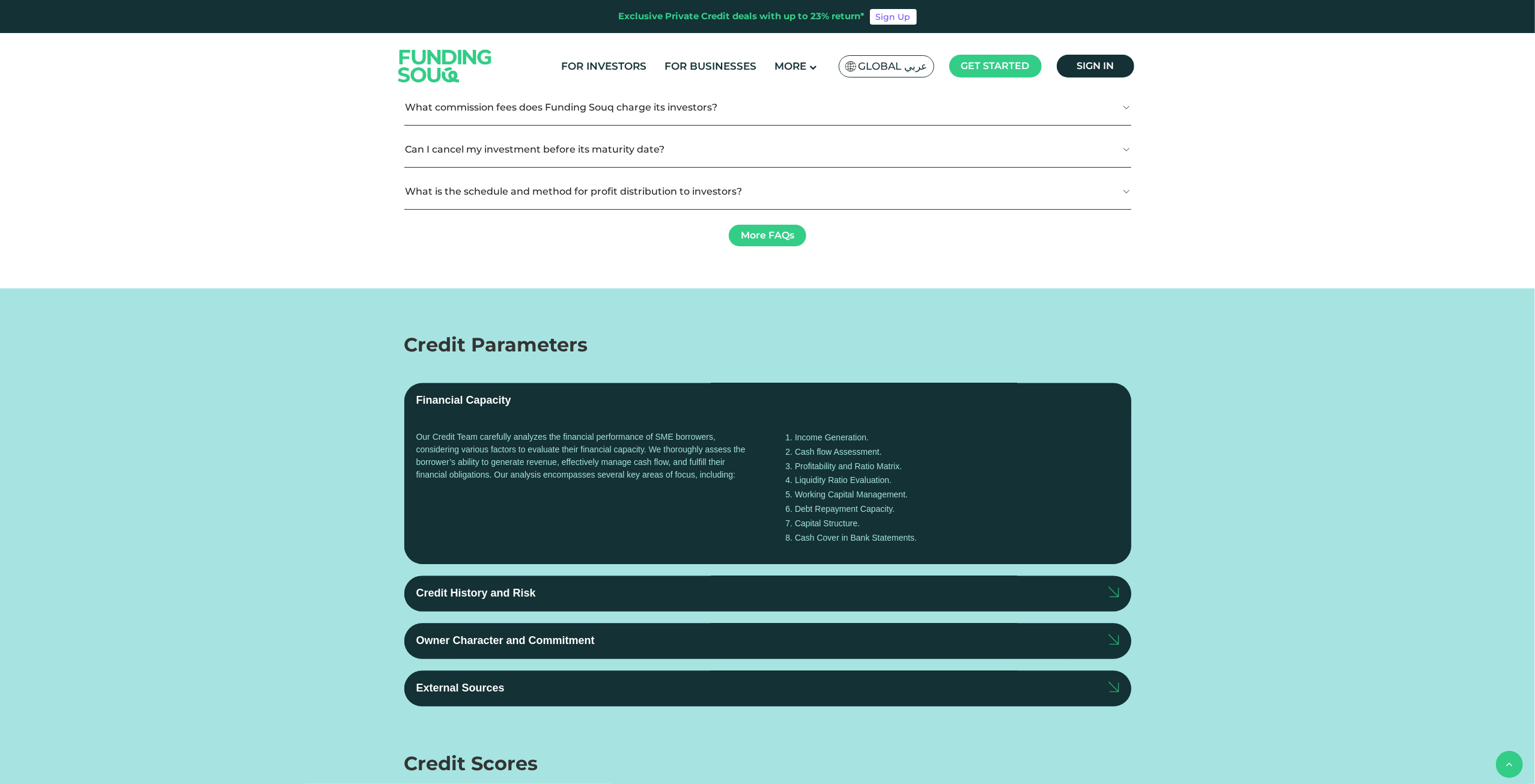
click at [566, 31] on p "Auto-Investing is a feature that allows you to invest your available funds in a…" at bounding box center [763, 12] width 716 height 38
radio input "true"
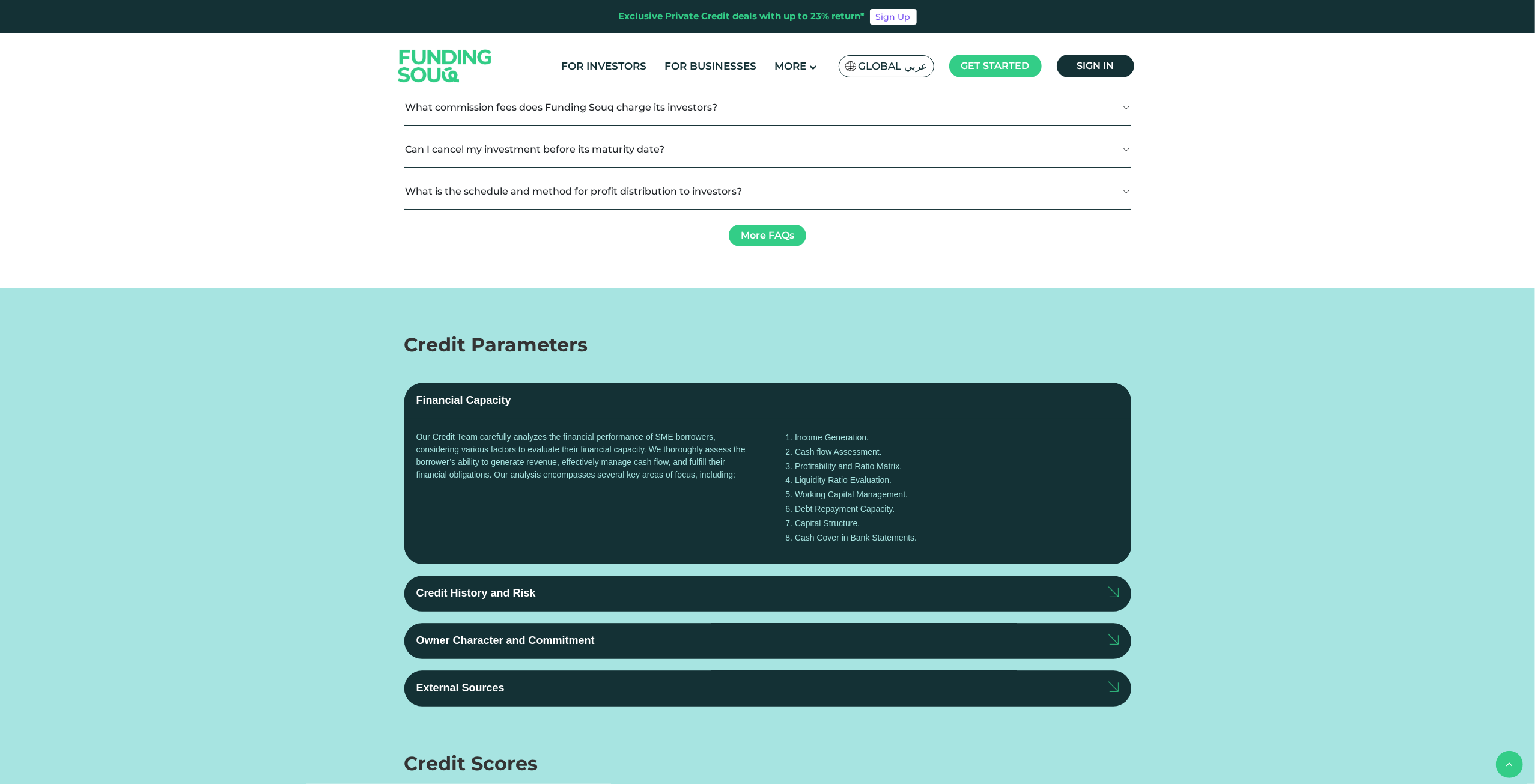
radio input "true"
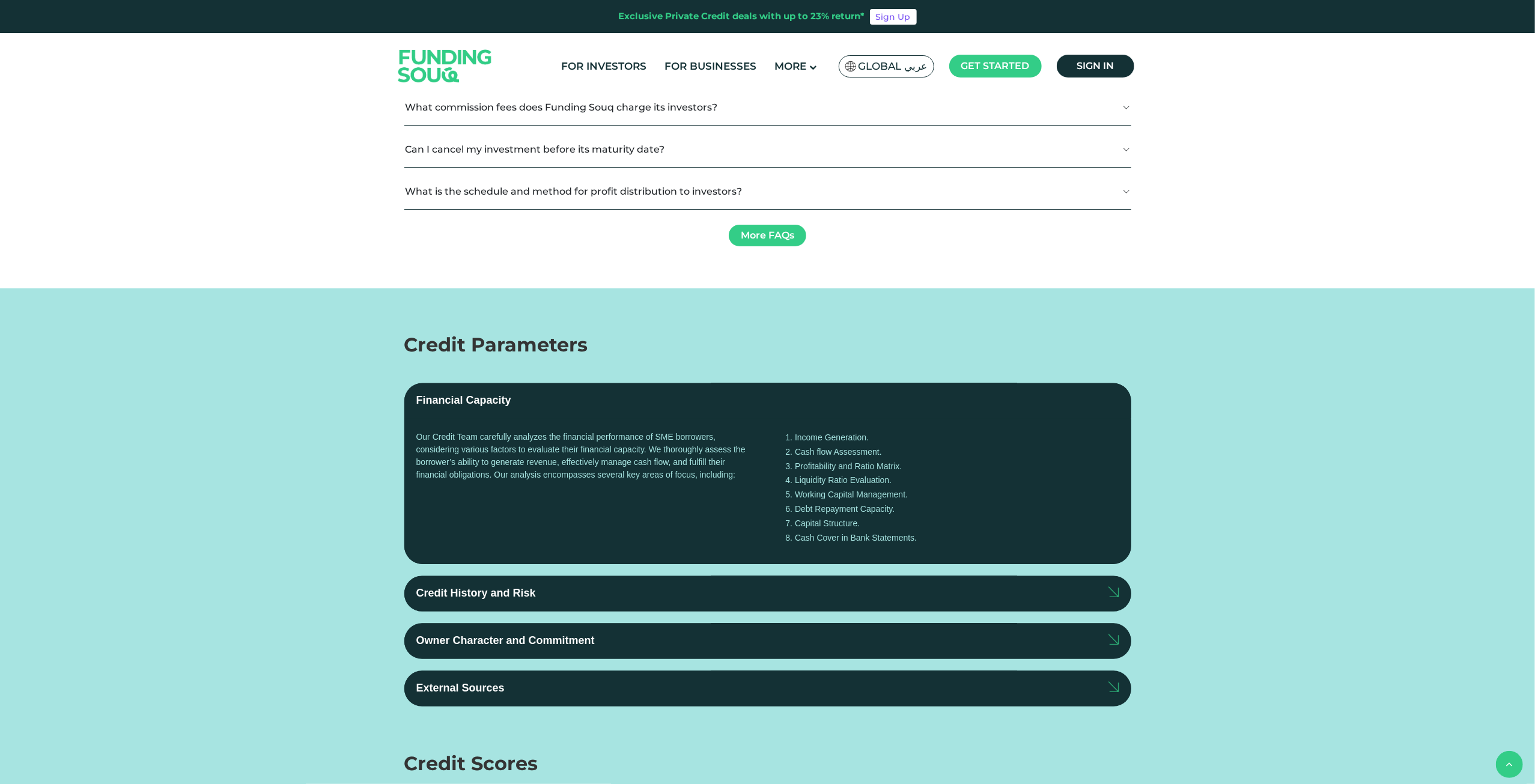
radio input "true"
type tc-range-slider "2"
drag, startPoint x: 793, startPoint y: 268, endPoint x: 726, endPoint y: 271, distance: 67.1
click at [726, 37] on div "date slider" at bounding box center [750, 35] width 188 height 5
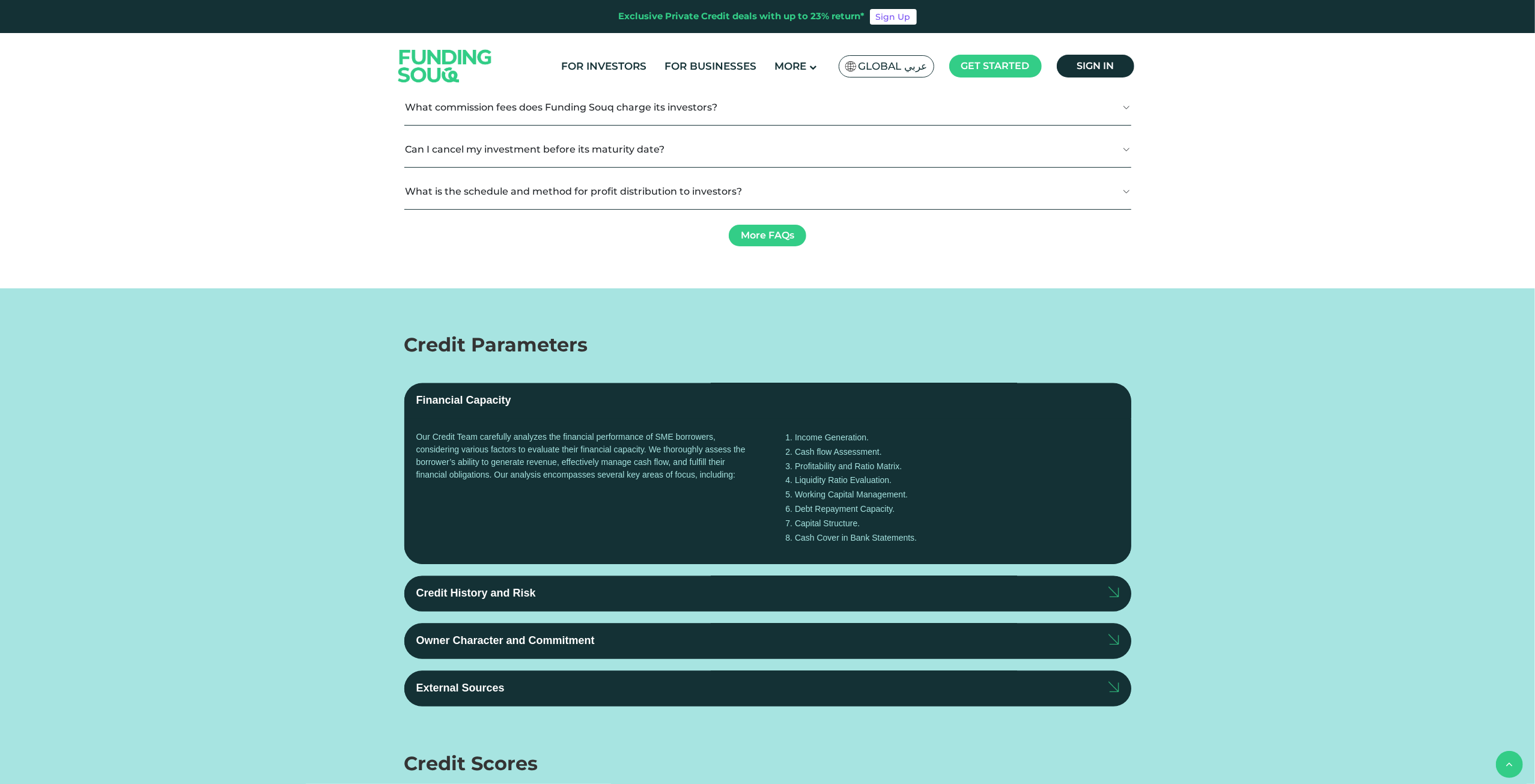
radio input "true"
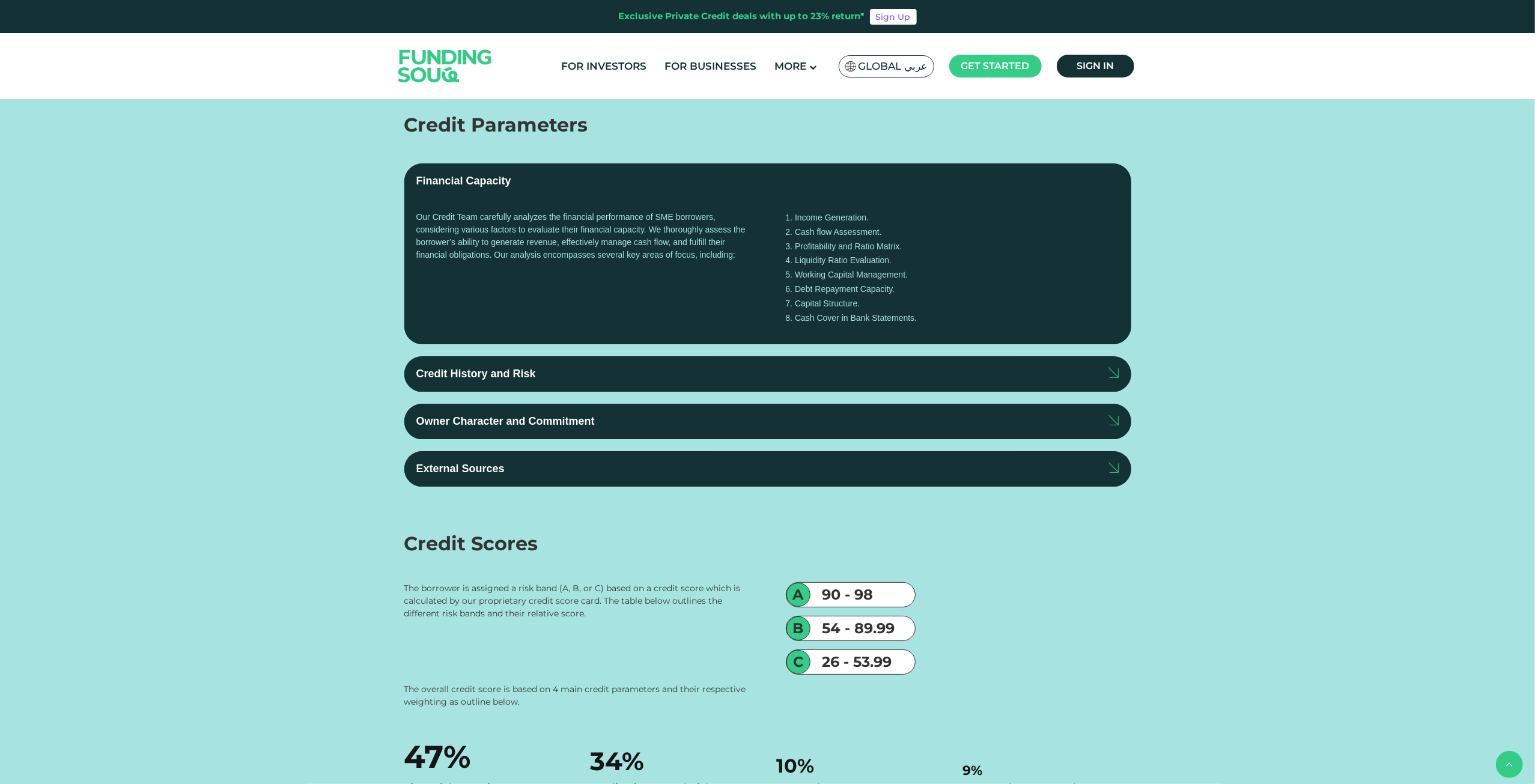
scroll to position [2523, 0]
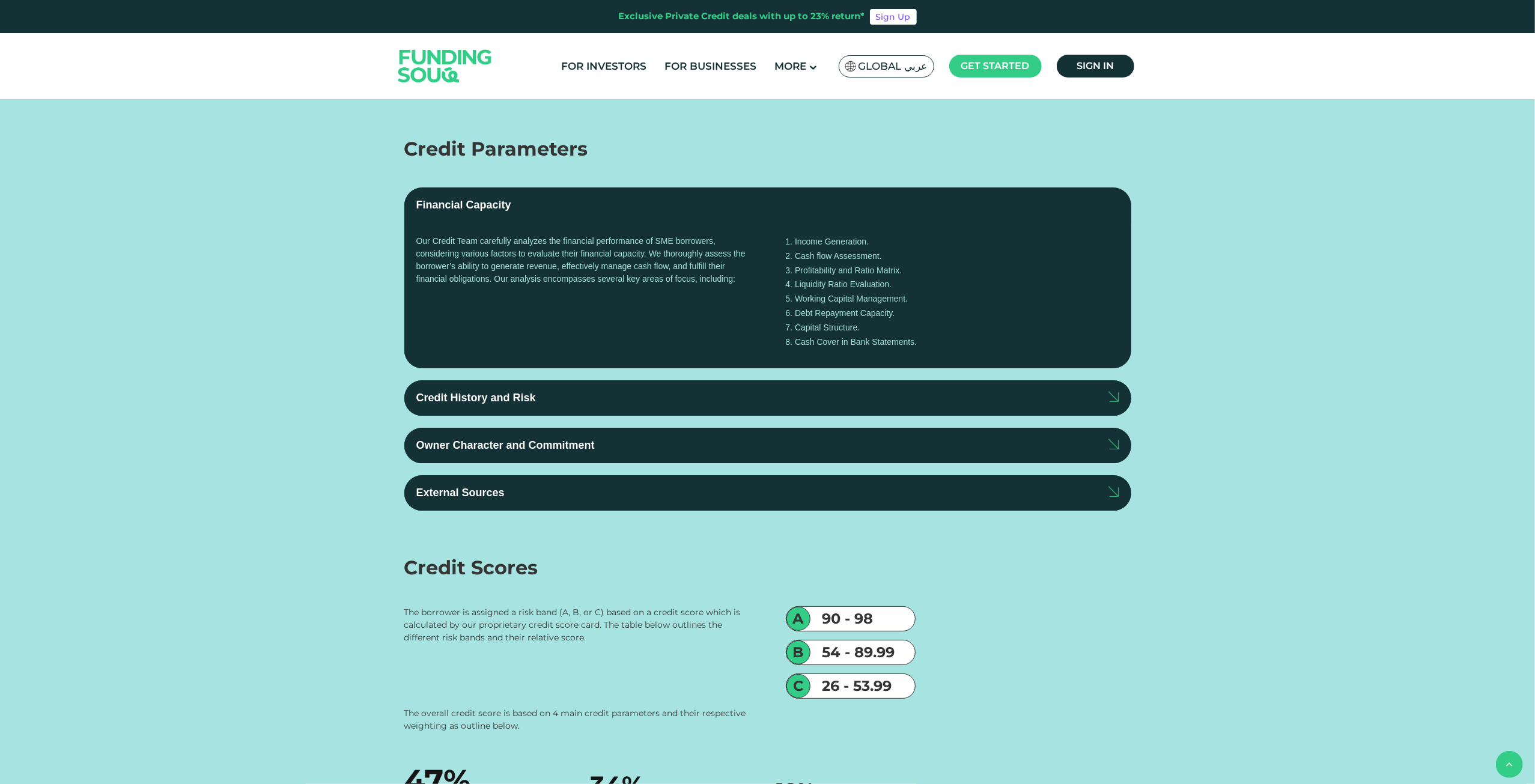
drag, startPoint x: 411, startPoint y: 521, endPoint x: 739, endPoint y: 518, distance: 328.0
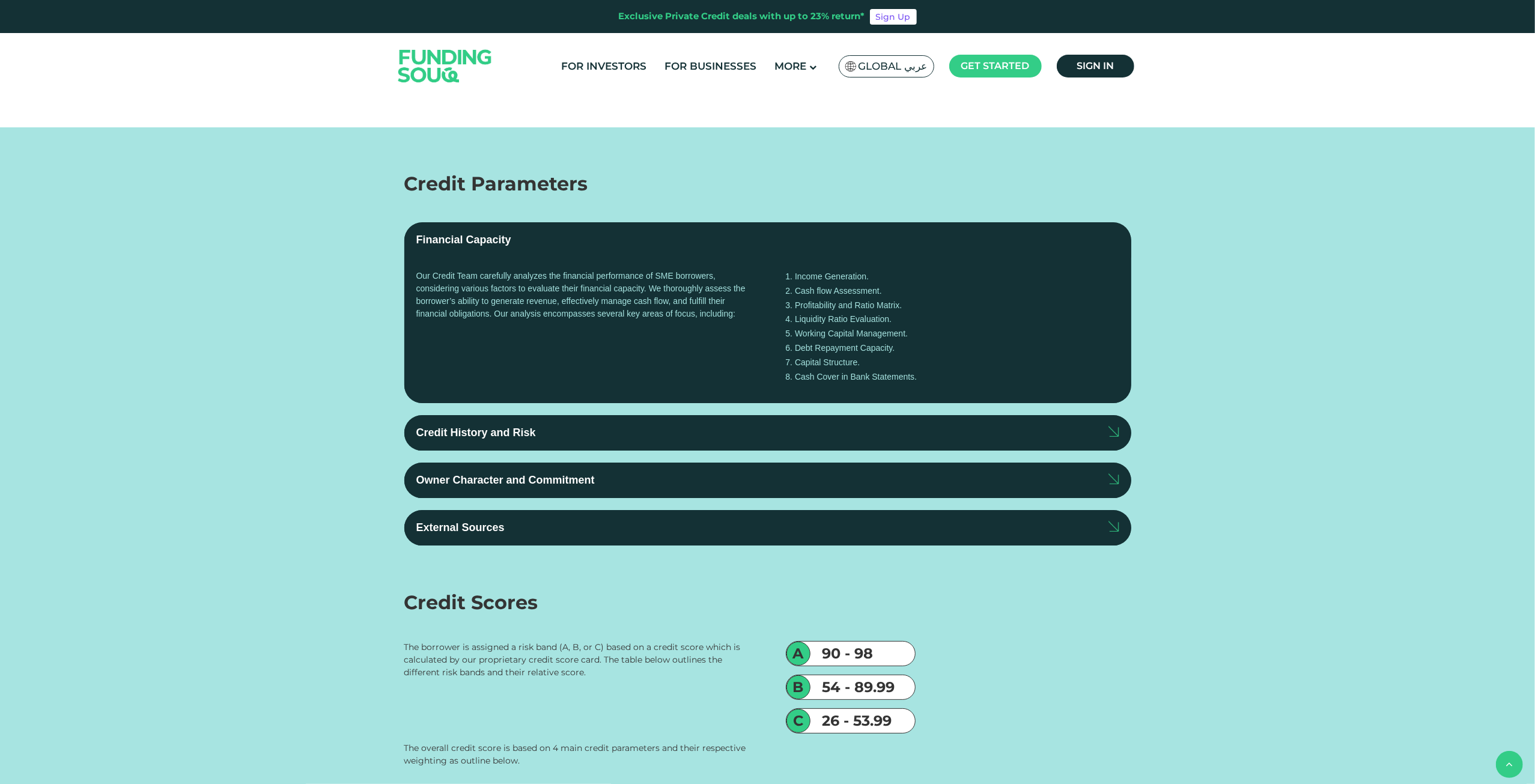
drag, startPoint x: 403, startPoint y: 585, endPoint x: 858, endPoint y: 588, distance: 455.0
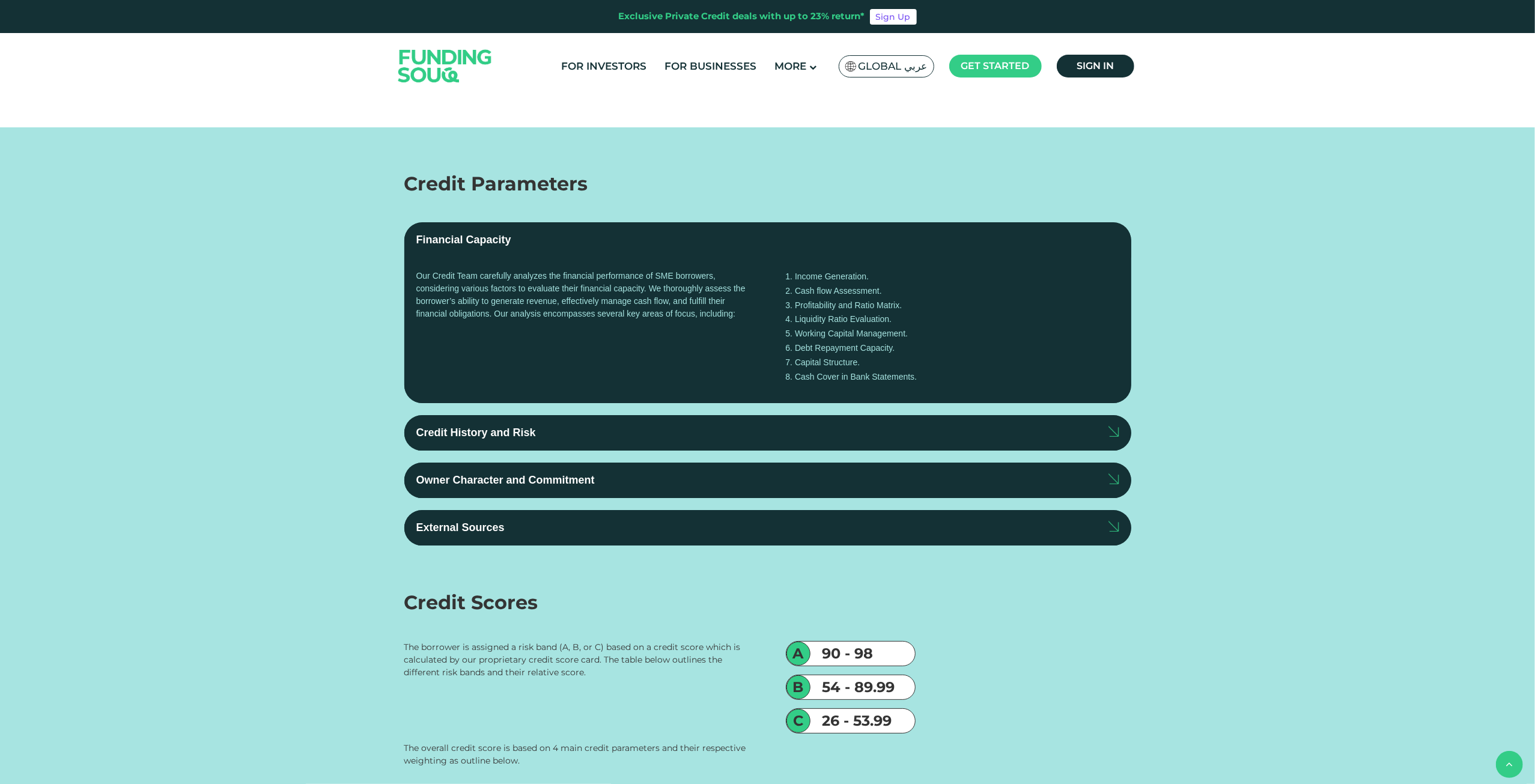
drag, startPoint x: 664, startPoint y: 633, endPoint x: 545, endPoint y: 632, distance: 119.0
click at [662, 48] on button "What is the schedule and method for profit distribution to investors?" at bounding box center [768, 31] width 727 height 35
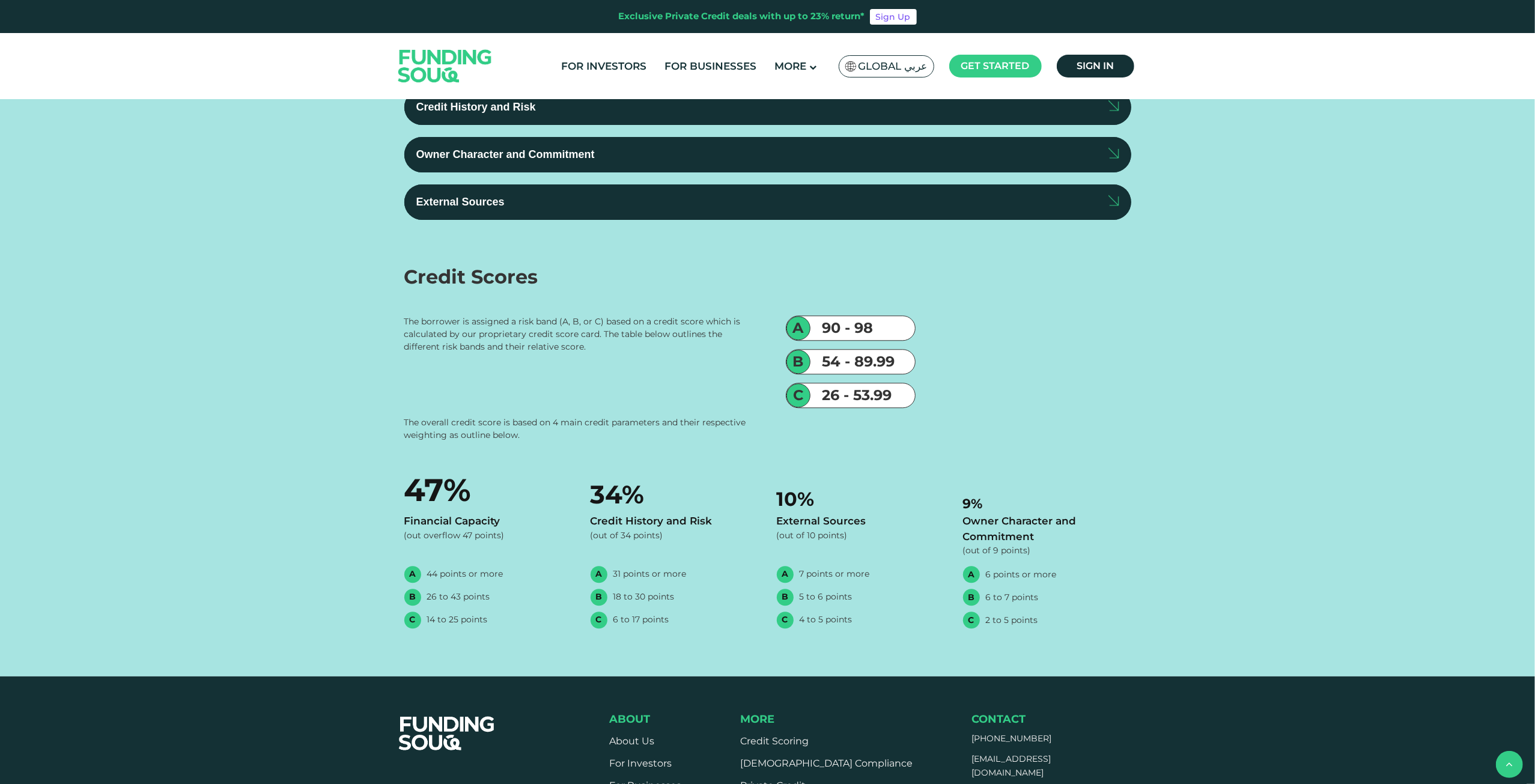
scroll to position [3003, 0]
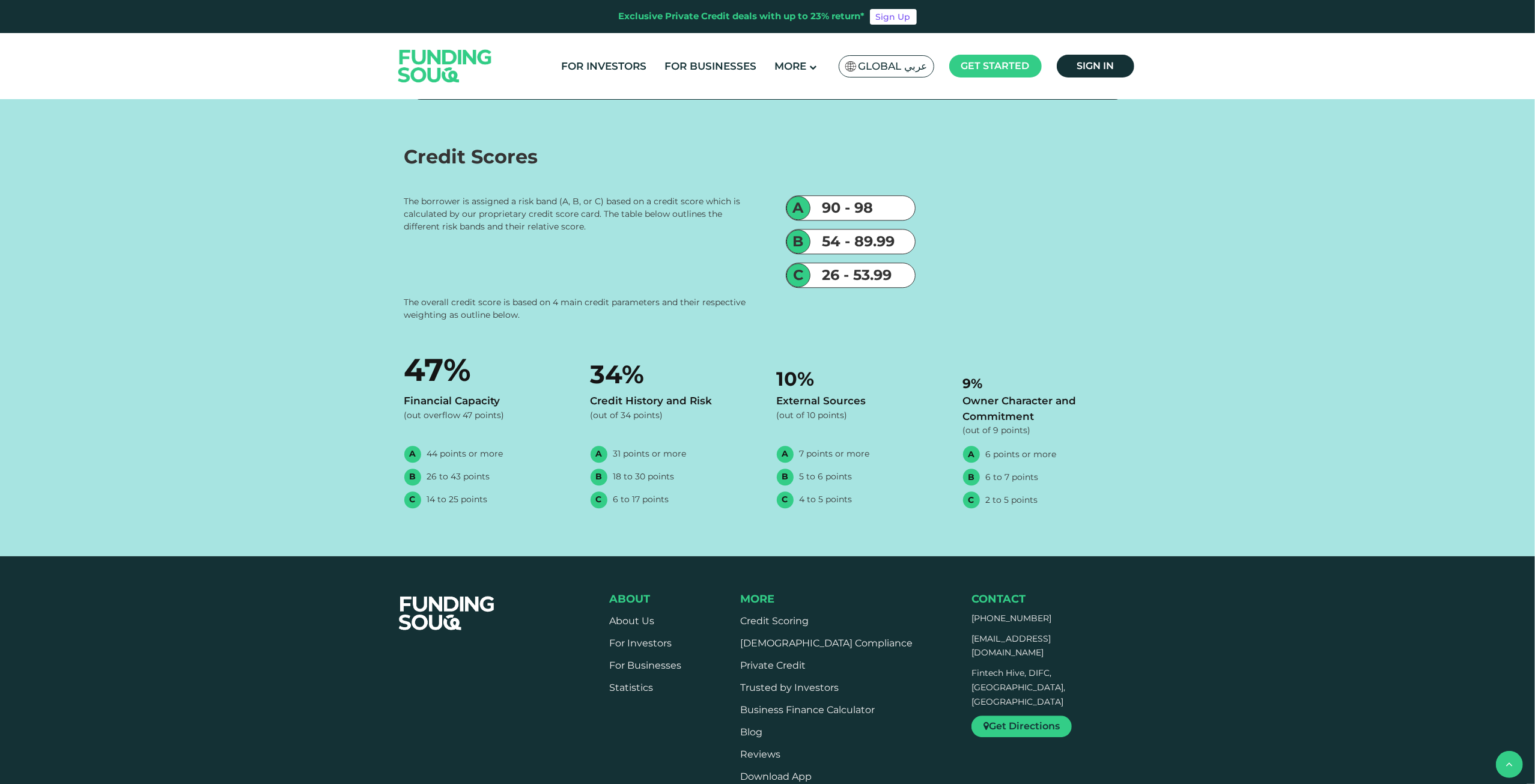
click at [0, 0] on input "Credit History and Risk" at bounding box center [0, 0] width 0 height 0
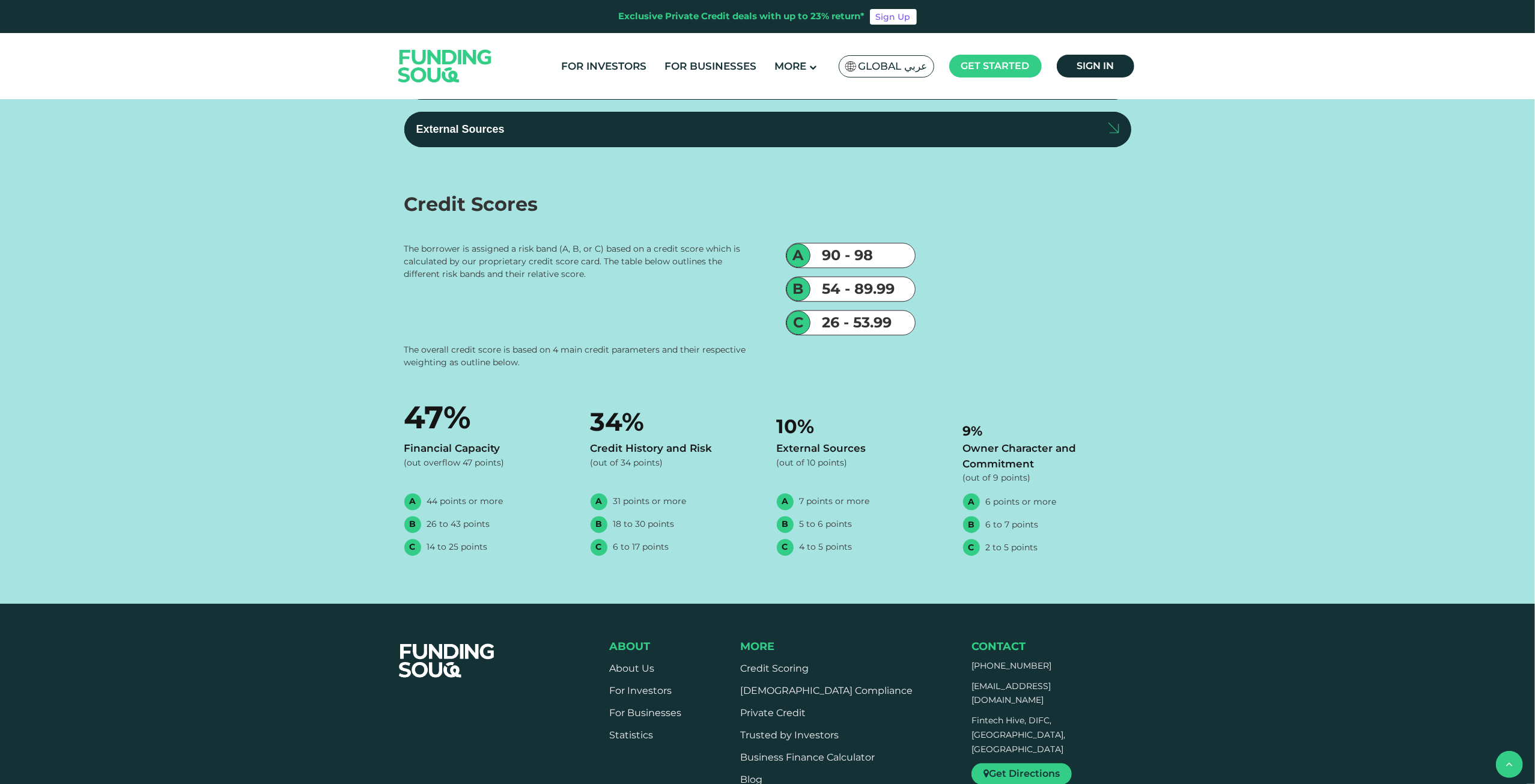
scroll to position [3124, 0]
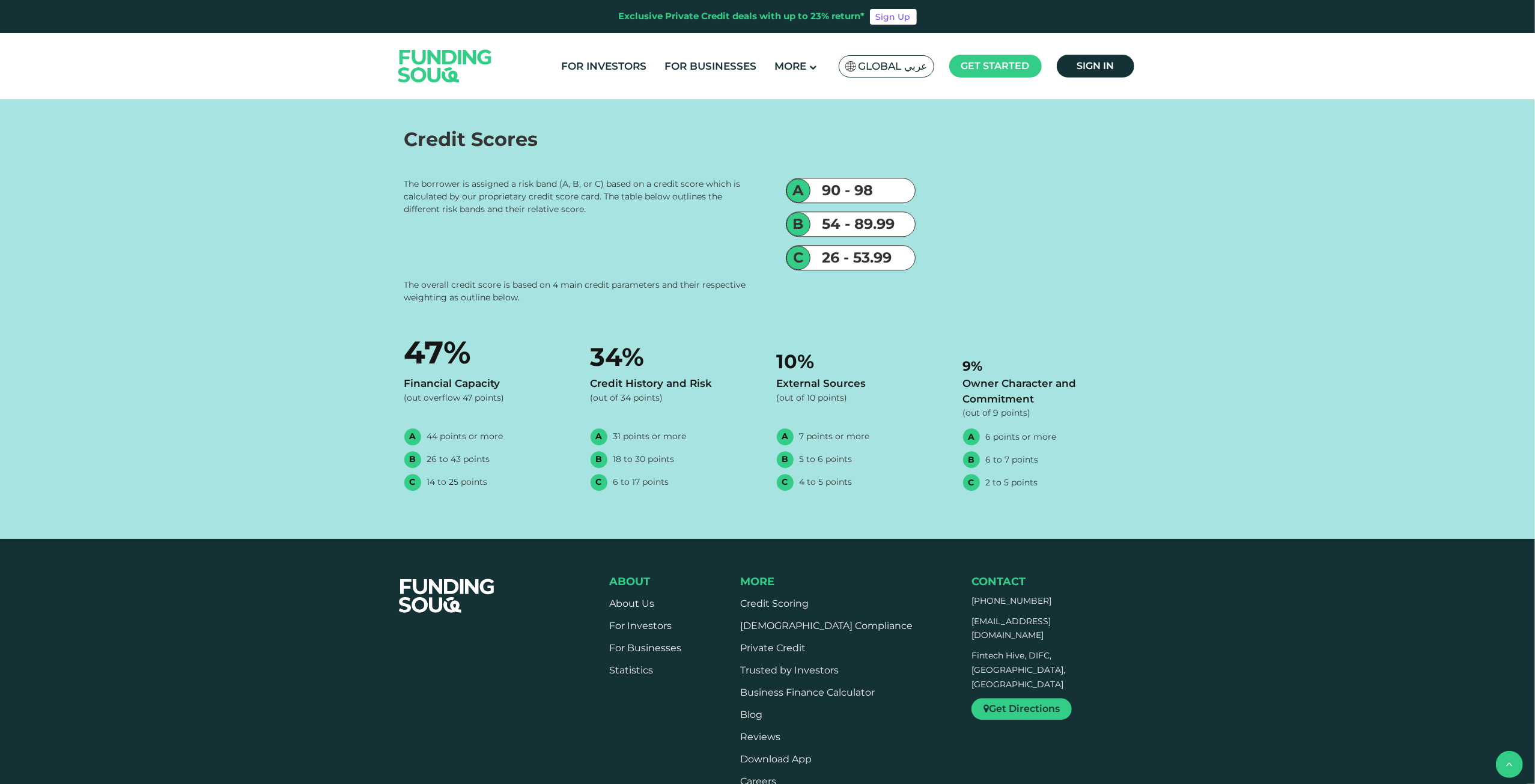
drag, startPoint x: 416, startPoint y: 315, endPoint x: 843, endPoint y: 356, distance: 429.0
click at [472, 26] on div "Owner Character and Commitment" at bounding box center [505, 18] width 178 height 16
click at [0, 0] on input "Owner Character and Commitment" at bounding box center [0, 0] width 0 height 0
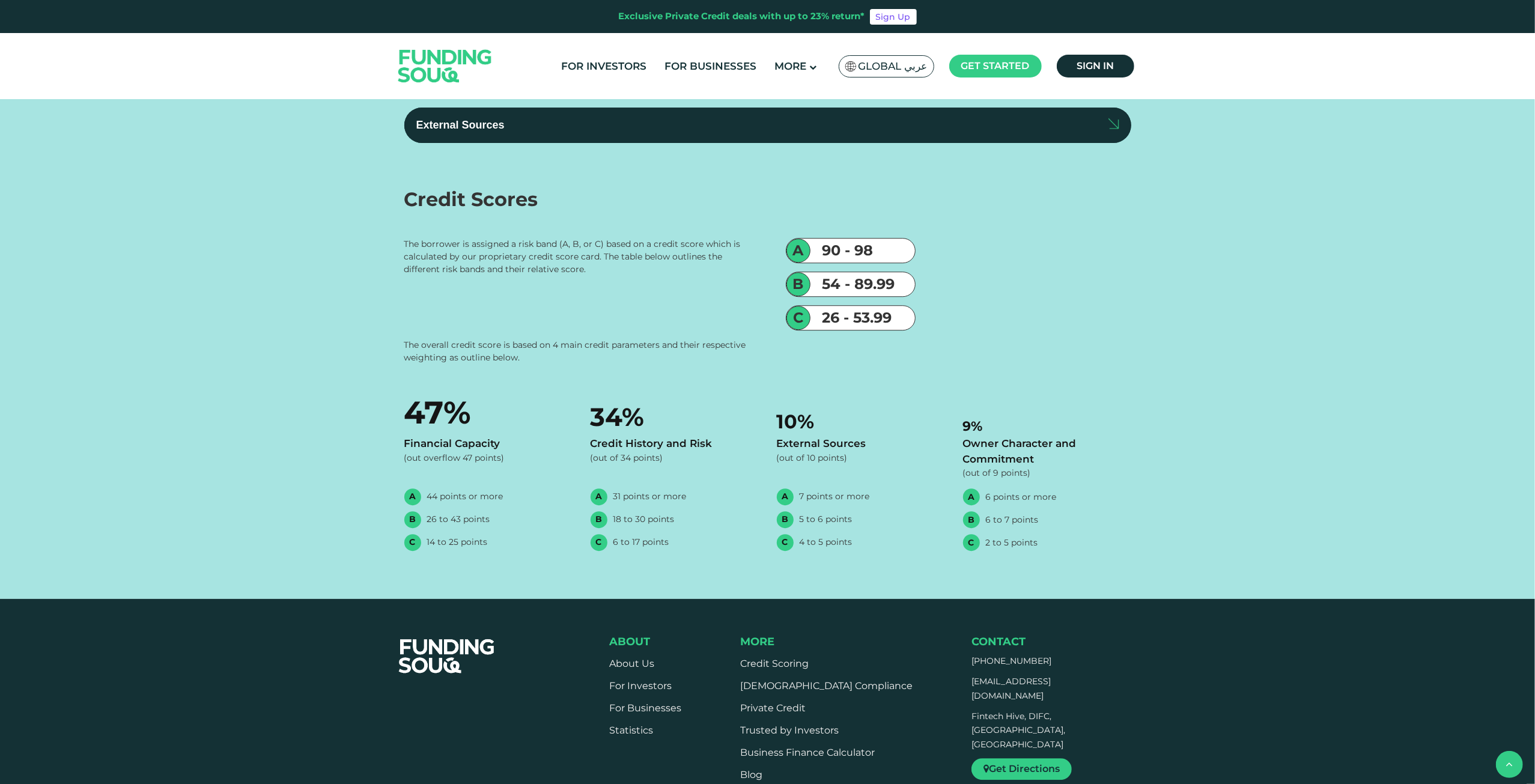
scroll to position [3304, 0]
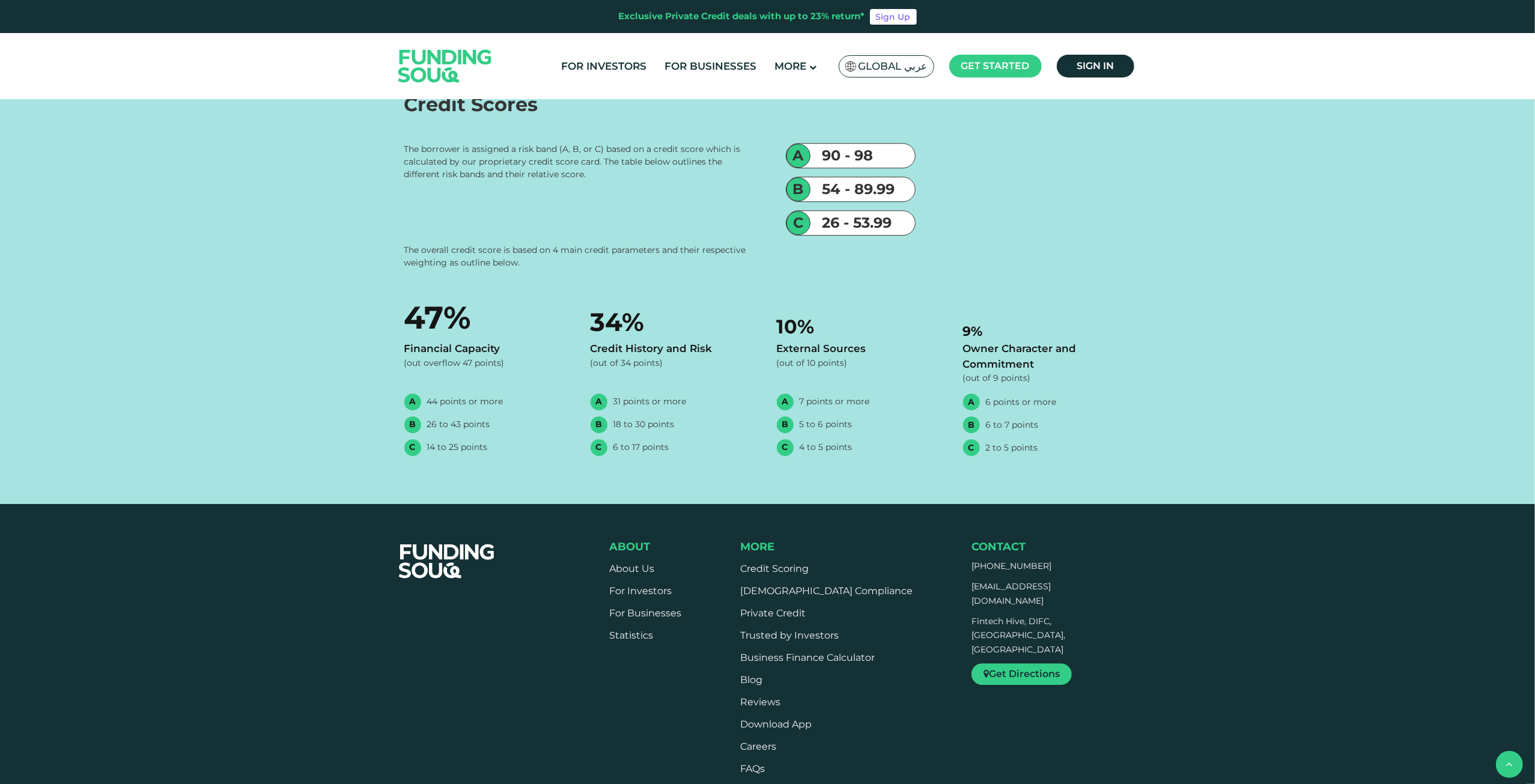
click at [471, 39] on div "External Sources" at bounding box center [460, 30] width 88 height 16
click at [0, 0] on input "External Sources" at bounding box center [0, 0] width 0 height 0
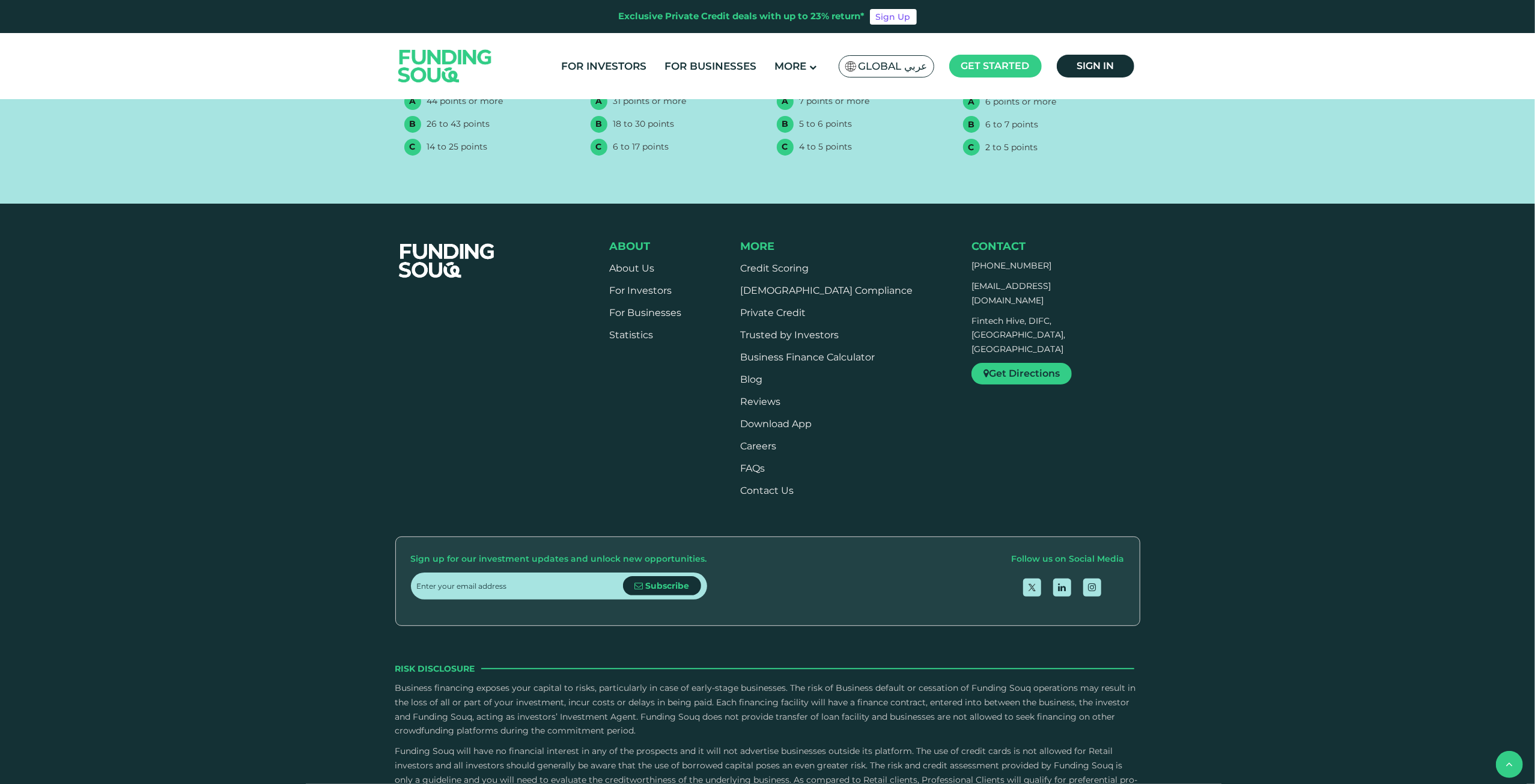
scroll to position [3724, 0]
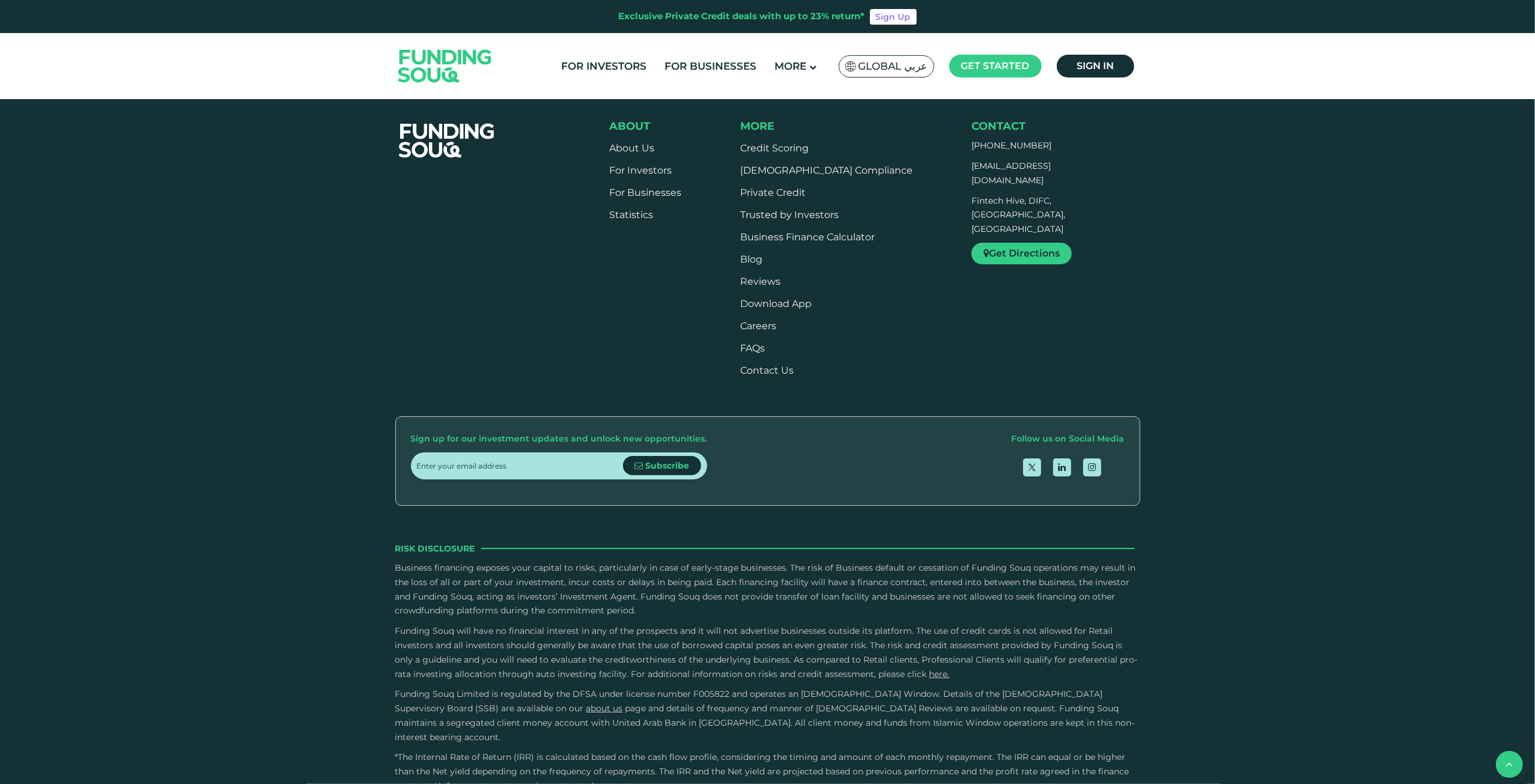
drag, startPoint x: 405, startPoint y: 386, endPoint x: 630, endPoint y: 550, distance: 278.4
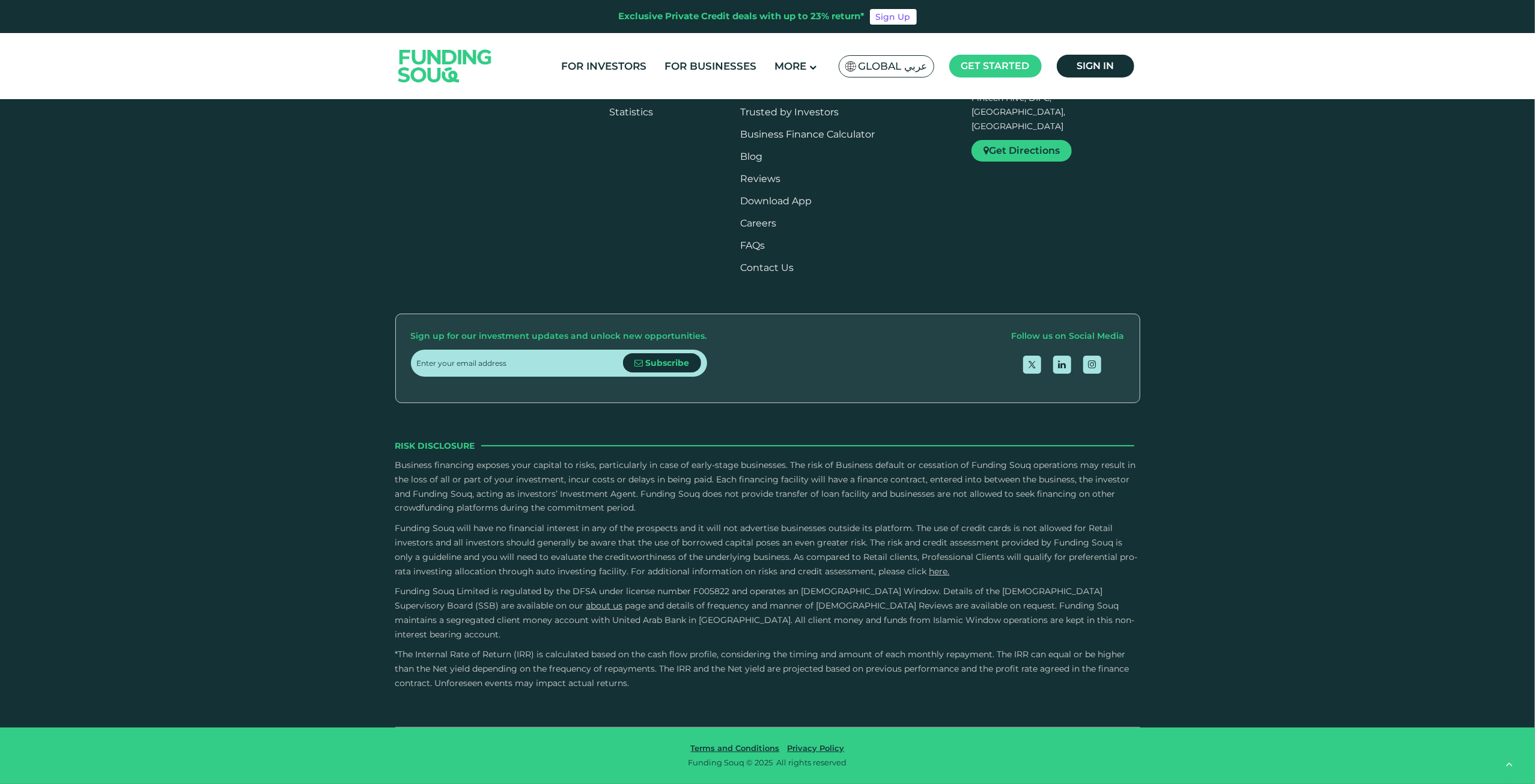
scroll to position [3965, 0]
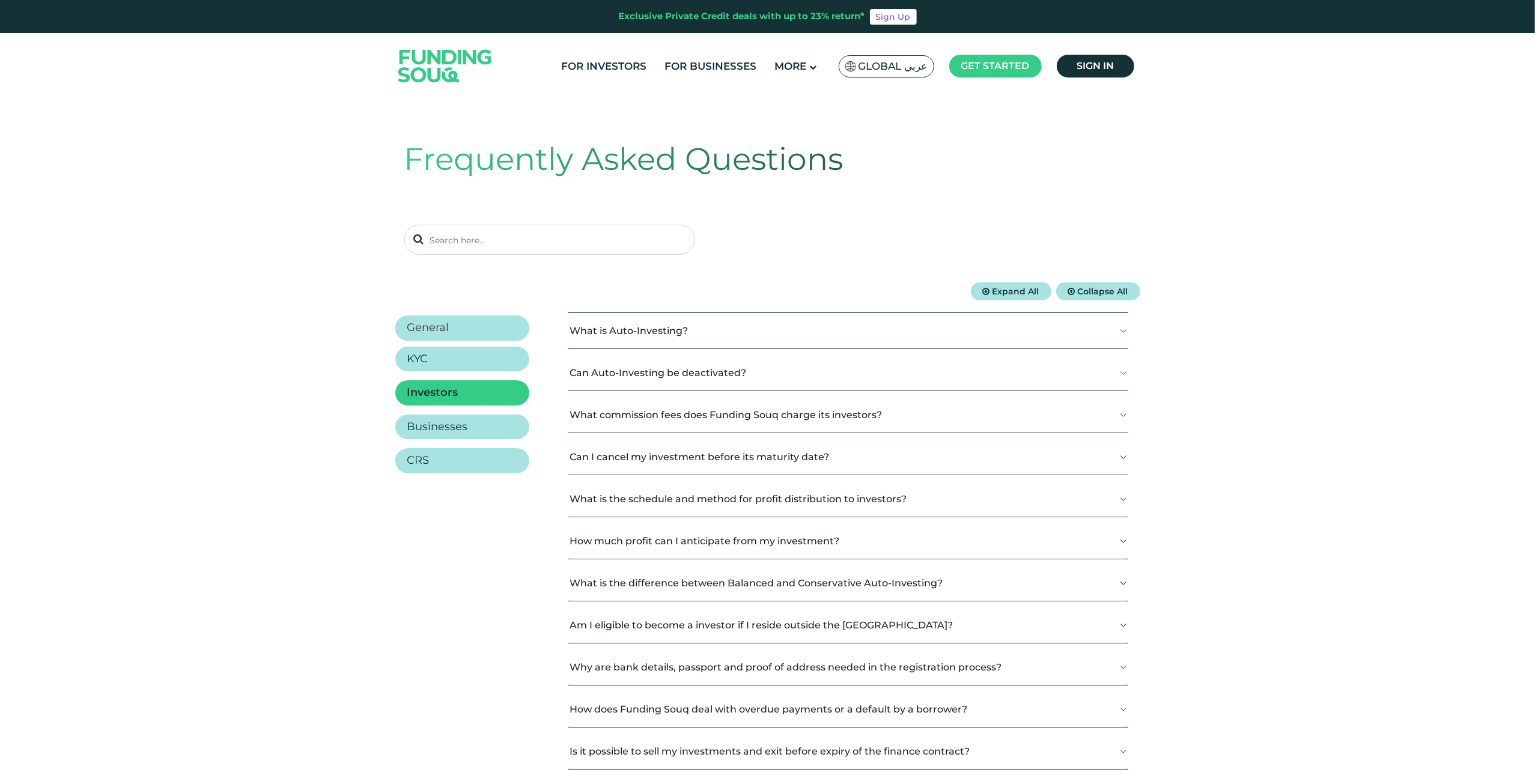
click at [416, 329] on h2 "General" at bounding box center [428, 328] width 42 height 13
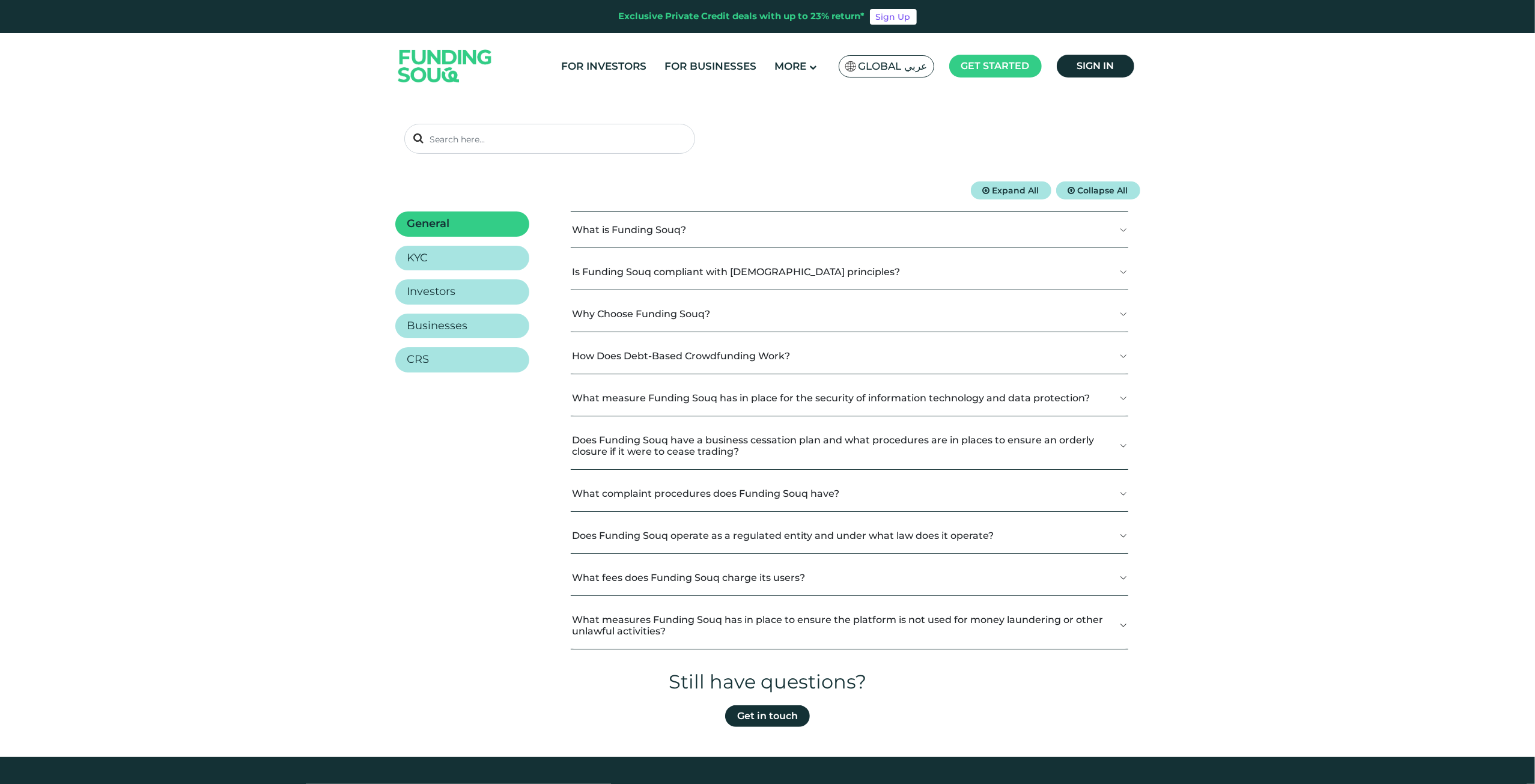
scroll to position [120, 0]
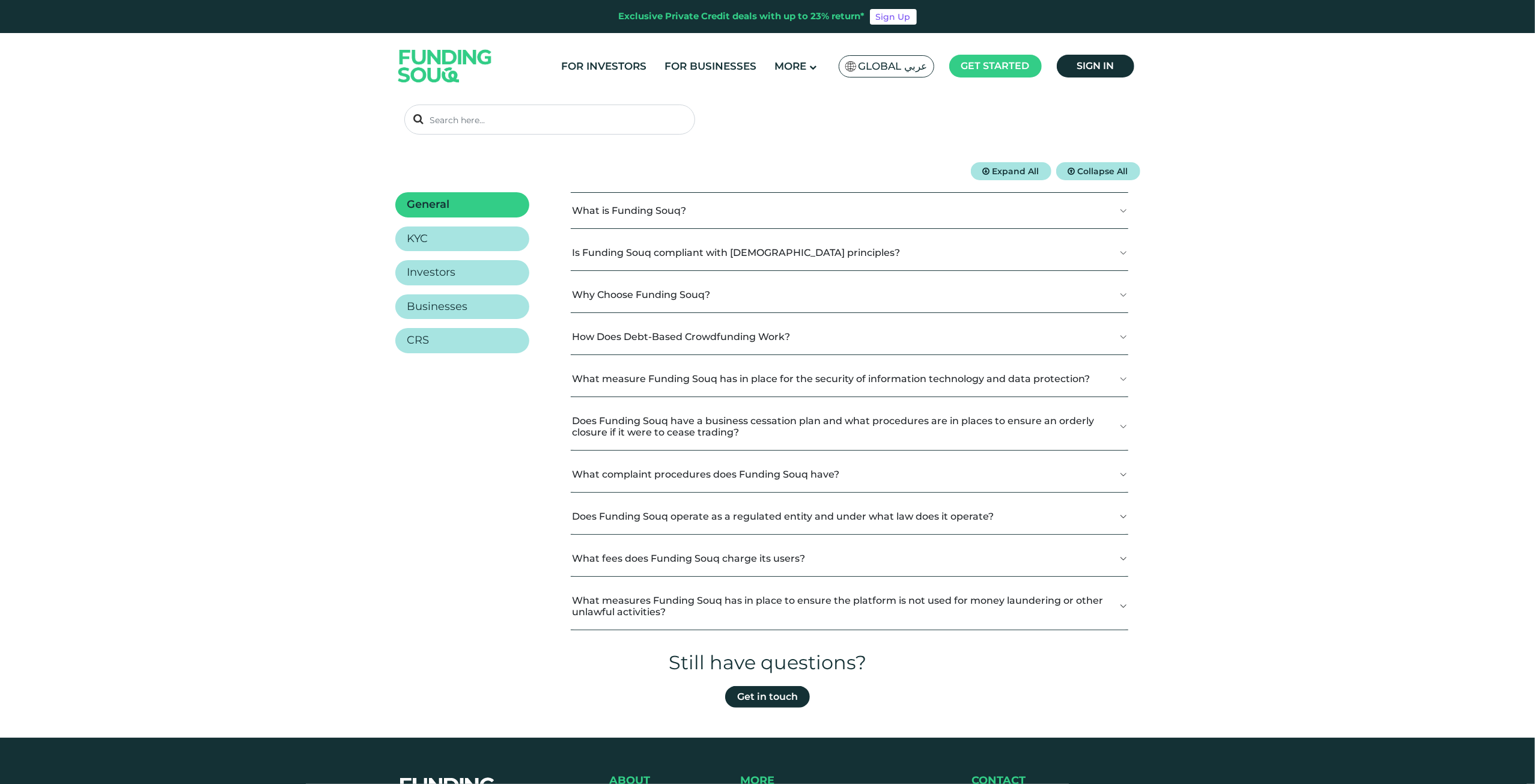
click at [626, 337] on button "How Does Debt-Based Crowdfunding Work?" at bounding box center [849, 337] width 558 height 35
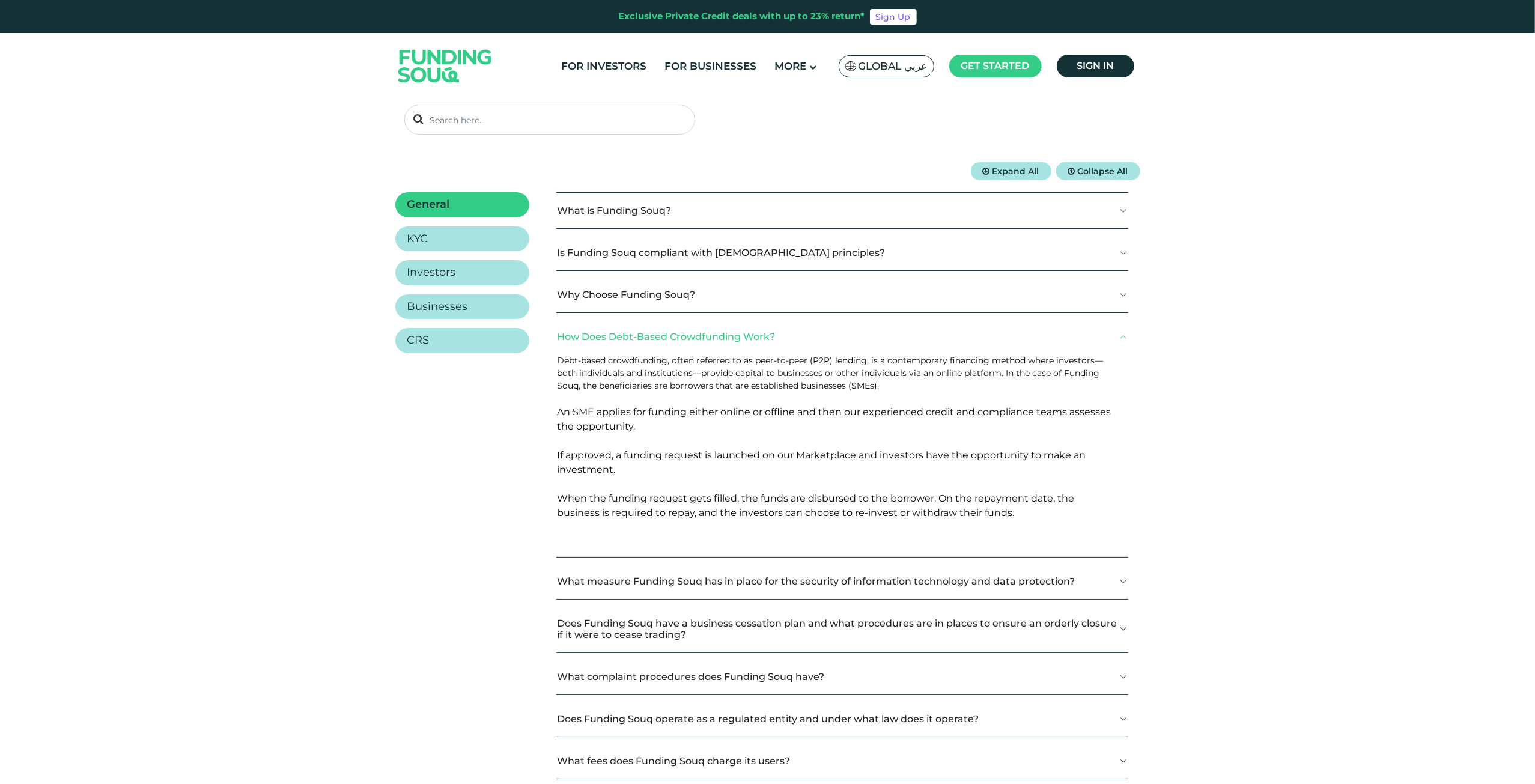
click at [664, 331] on button "How Does Debt-Based Crowdfunding Work?" at bounding box center [842, 337] width 572 height 35
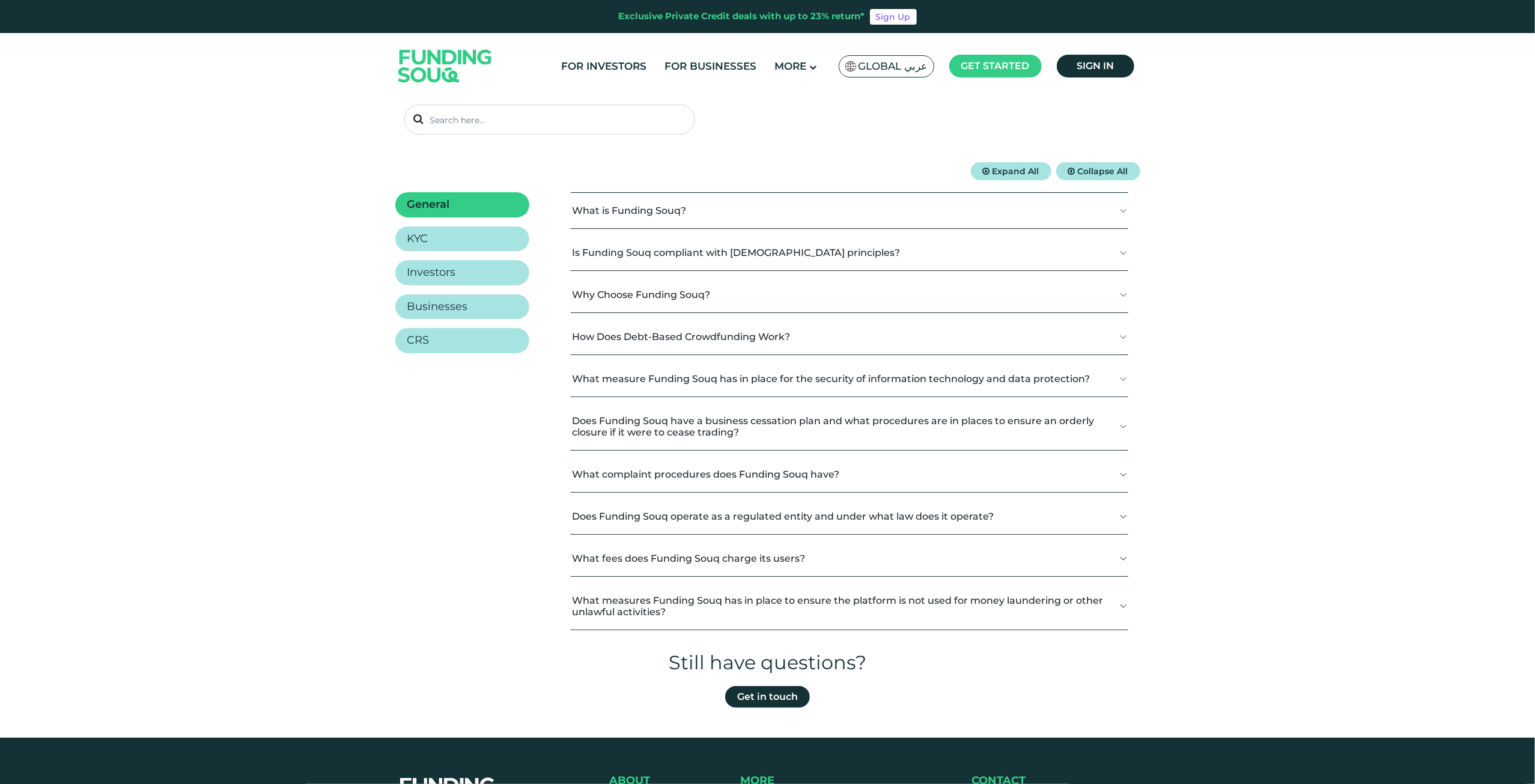
click at [638, 472] on button "What complaint procedures does Funding Souq have?" at bounding box center [849, 474] width 558 height 35
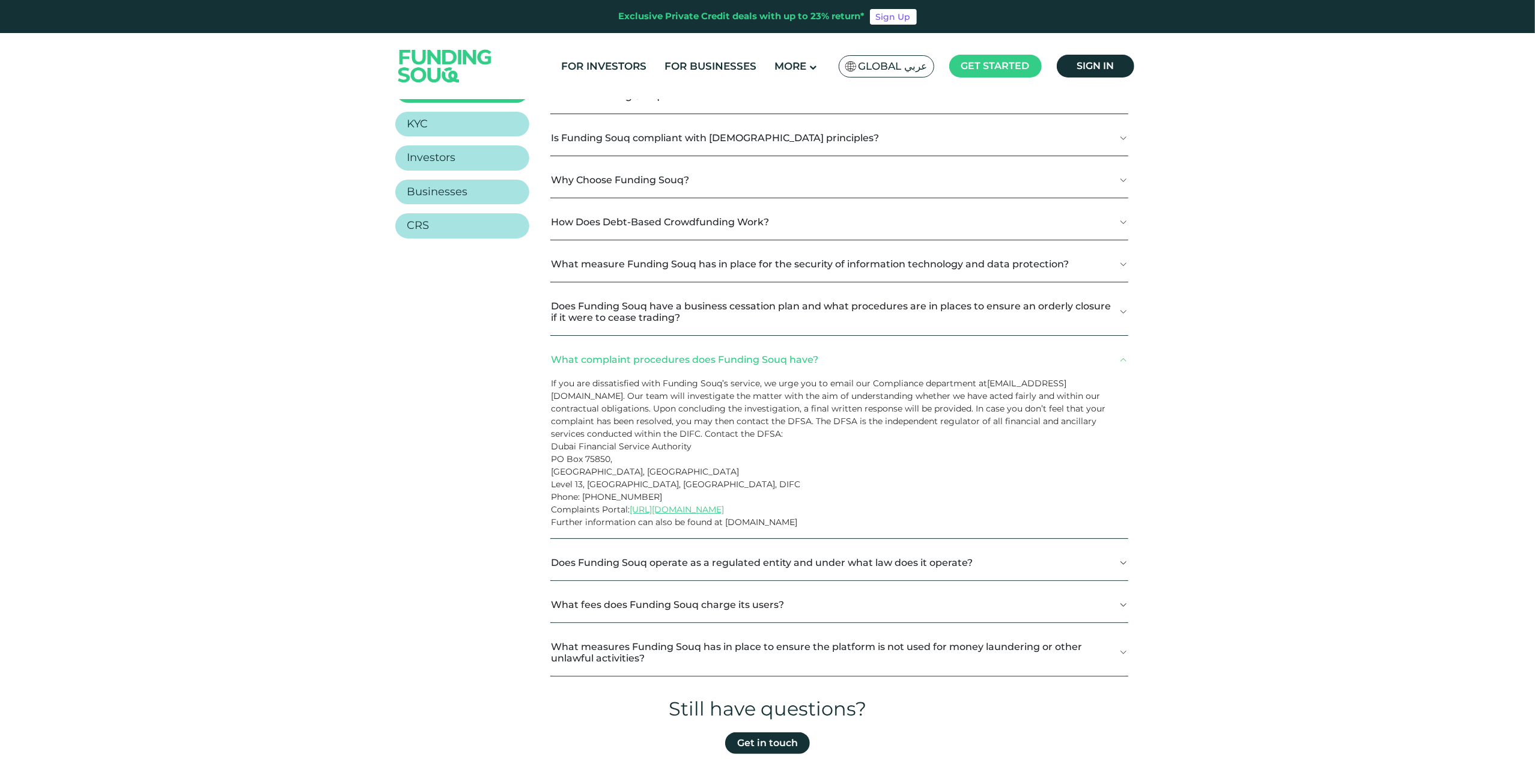
scroll to position [241, 0]
